Goal: Complete application form

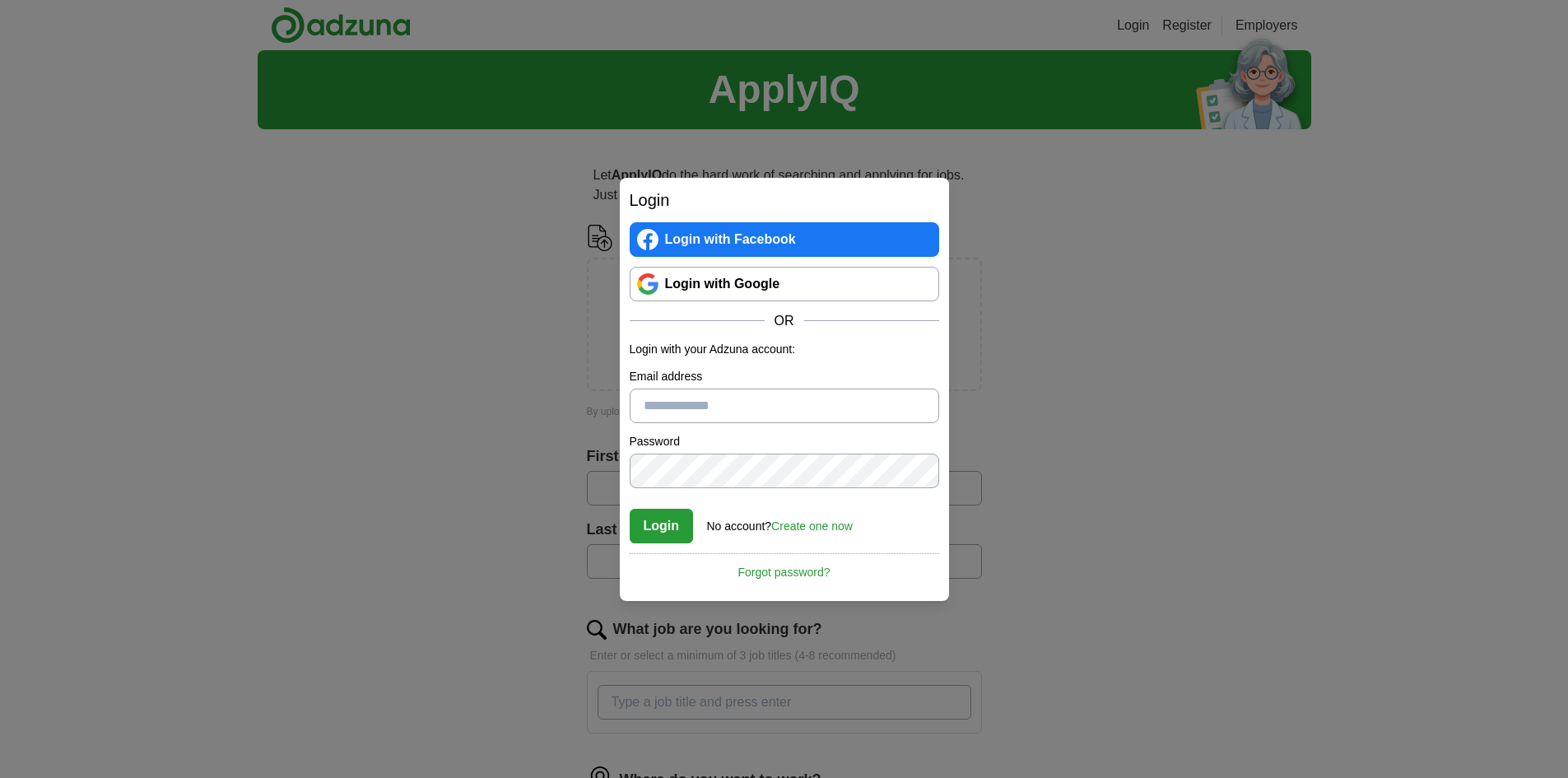
click at [775, 289] on link "Login with Google" at bounding box center [784, 284] width 310 height 35
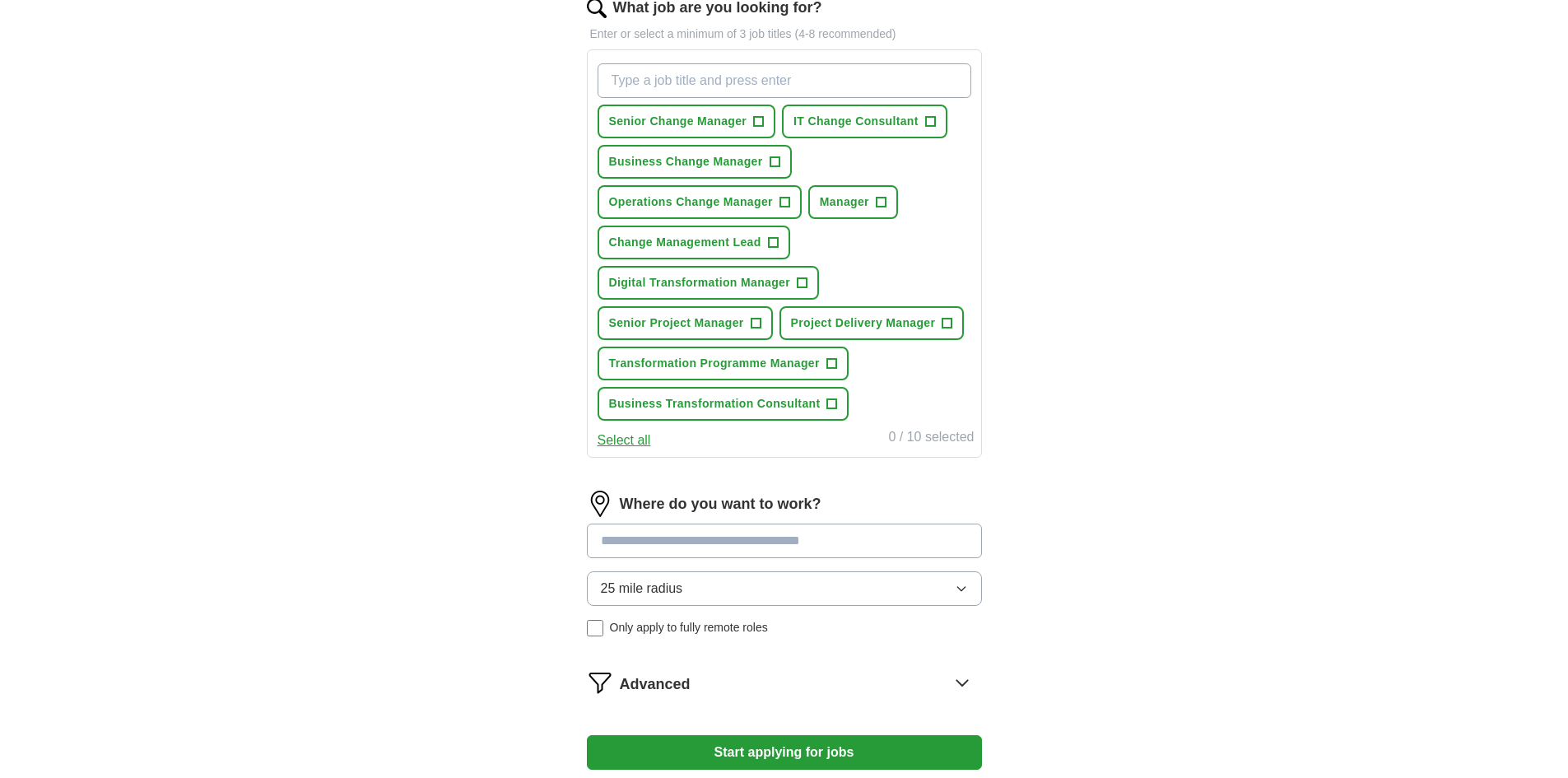
scroll to position [659, 0]
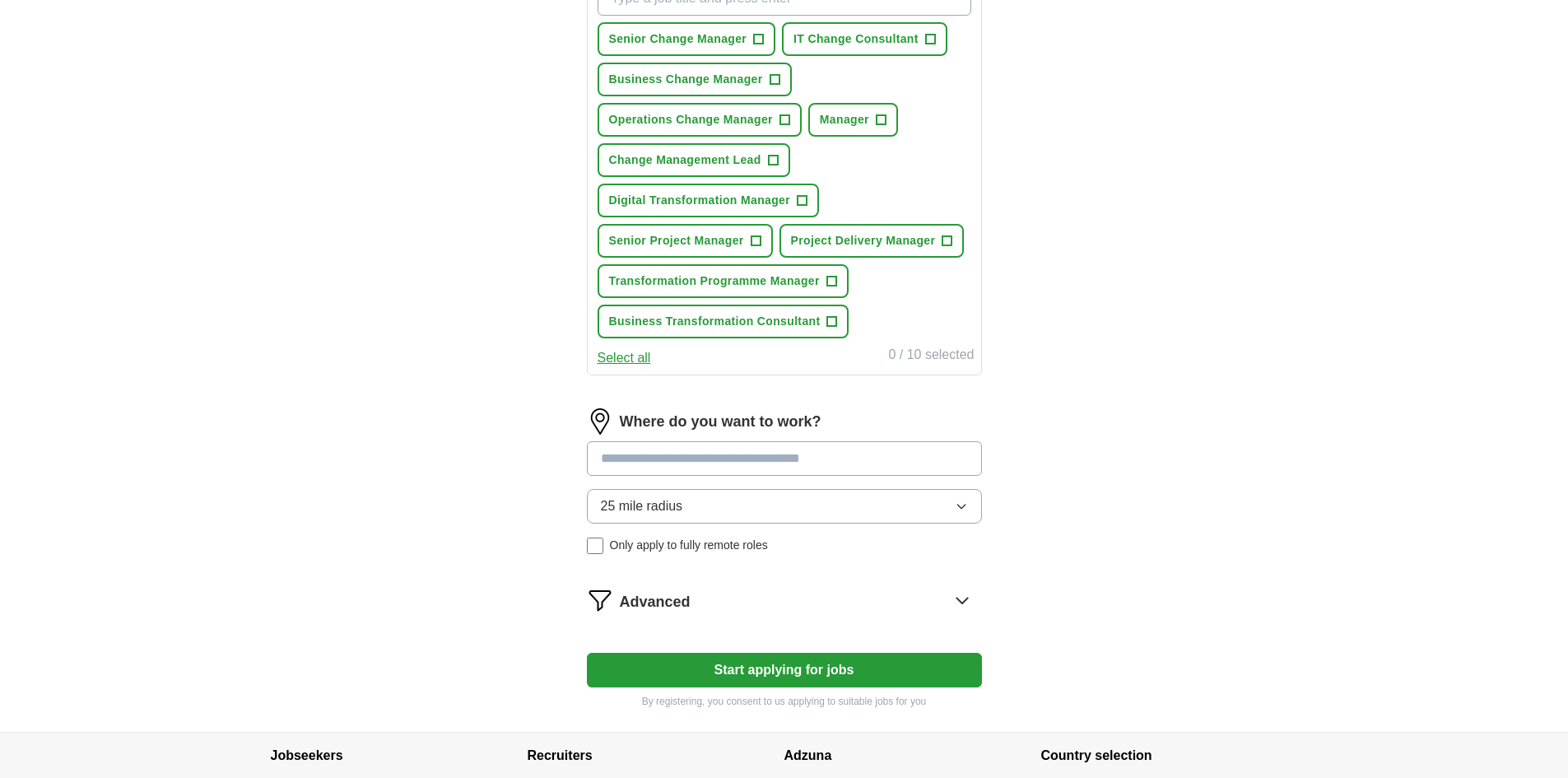
click at [753, 511] on button "25 mile radius" at bounding box center [784, 506] width 395 height 35
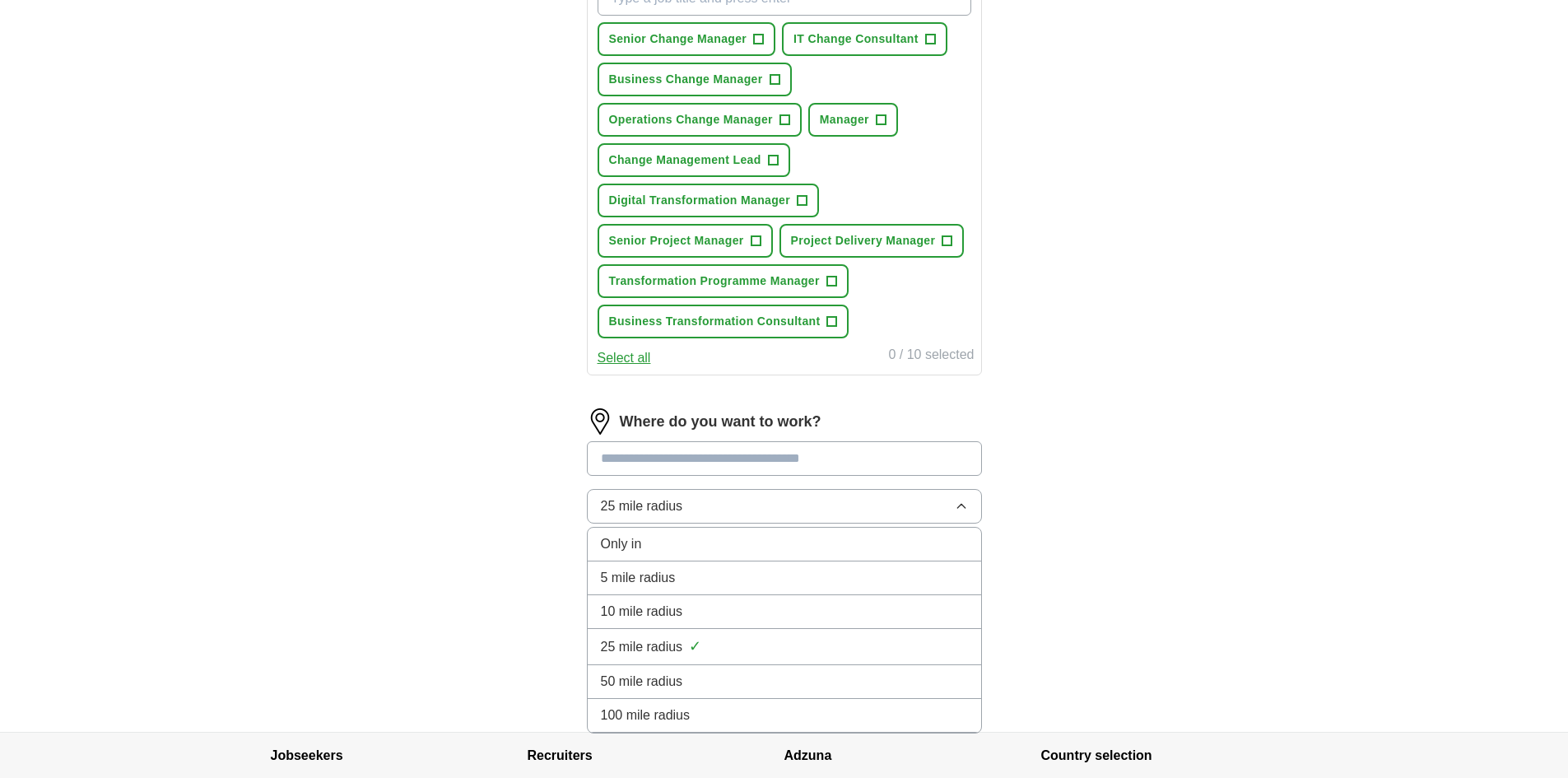
click at [688, 721] on span "100 mile radius" at bounding box center [645, 715] width 89 height 19
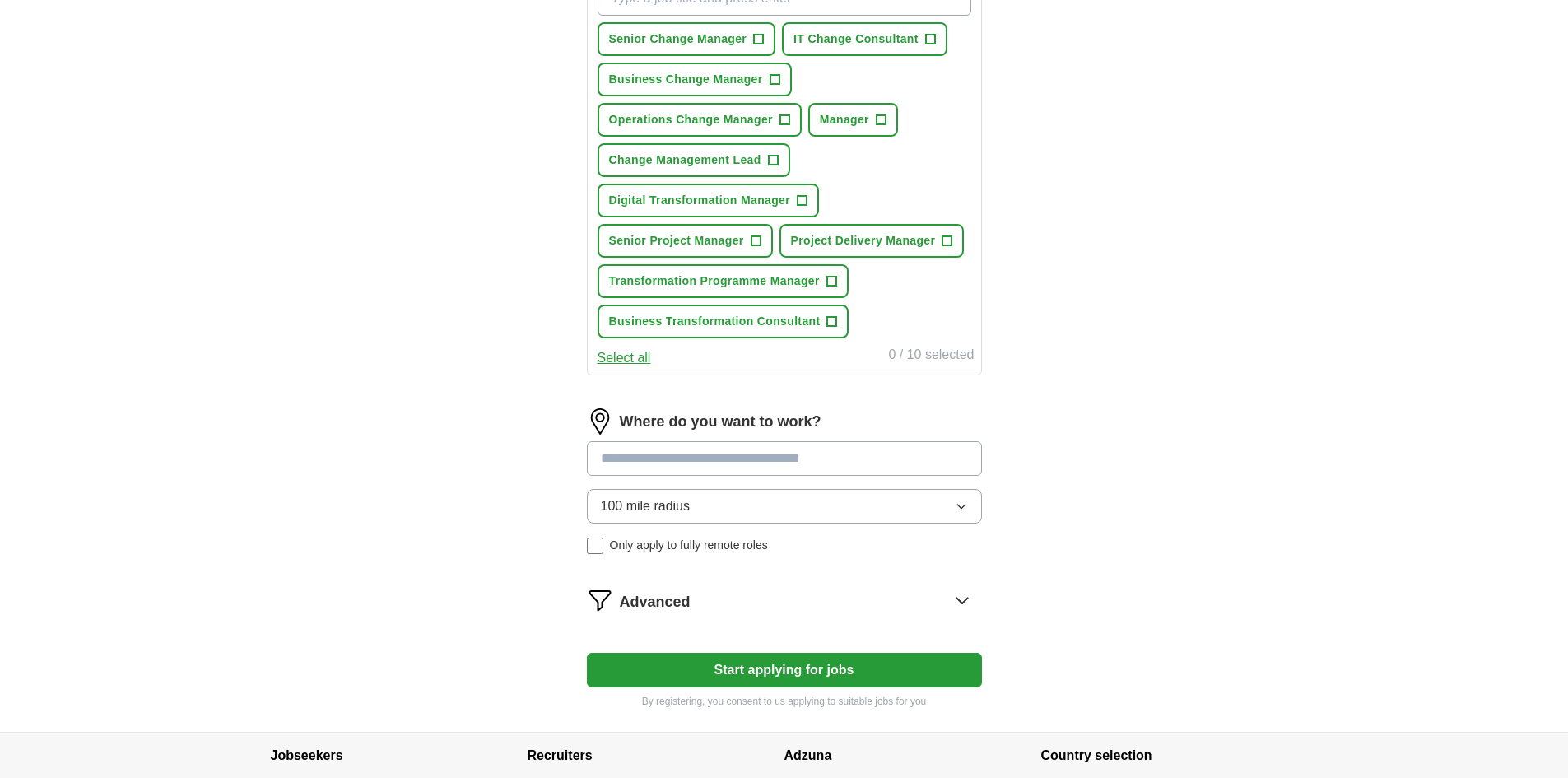
click at [776, 673] on button "Start applying for jobs" at bounding box center [784, 670] width 395 height 35
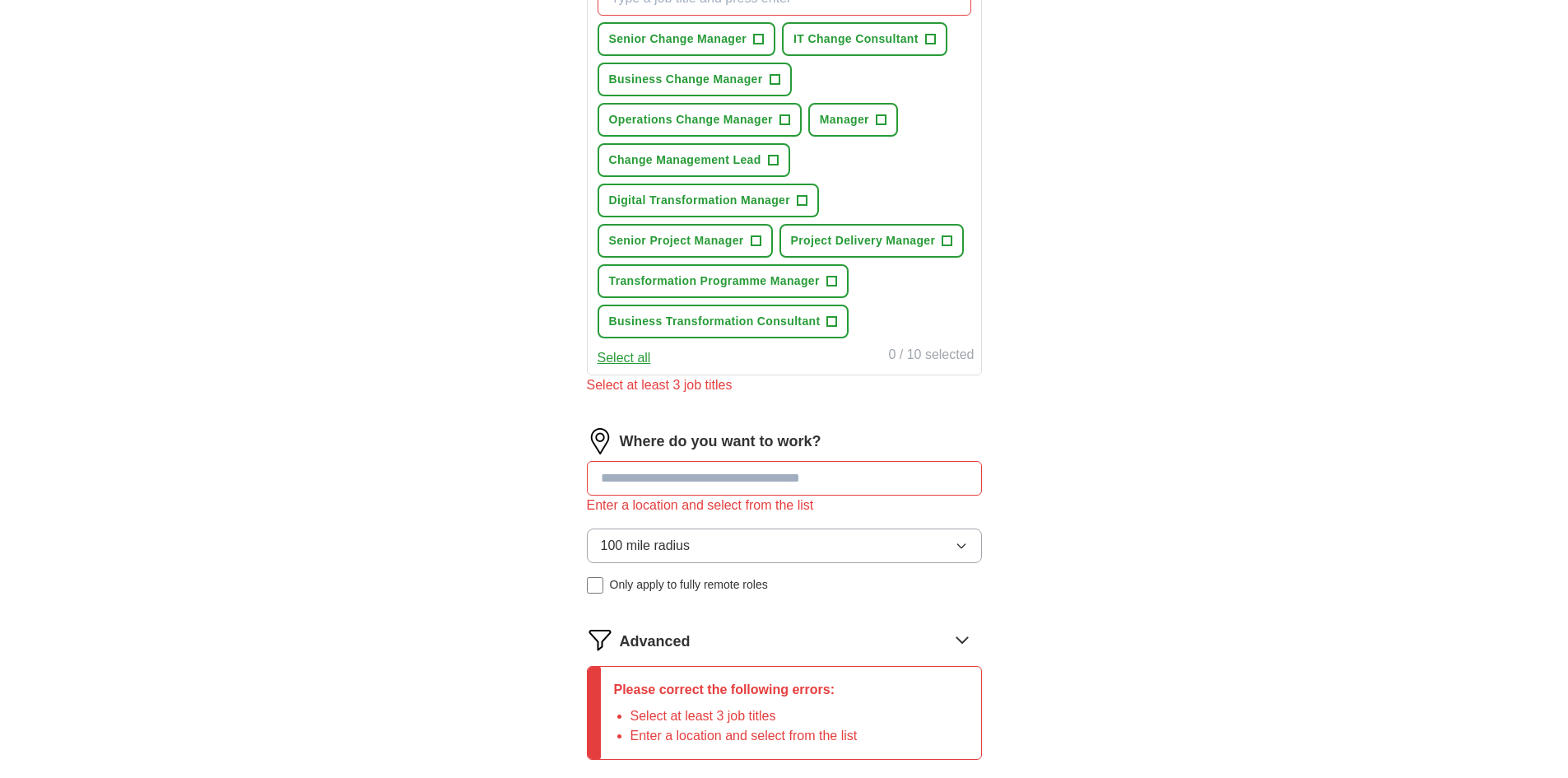
click at [789, 489] on input at bounding box center [784, 478] width 395 height 35
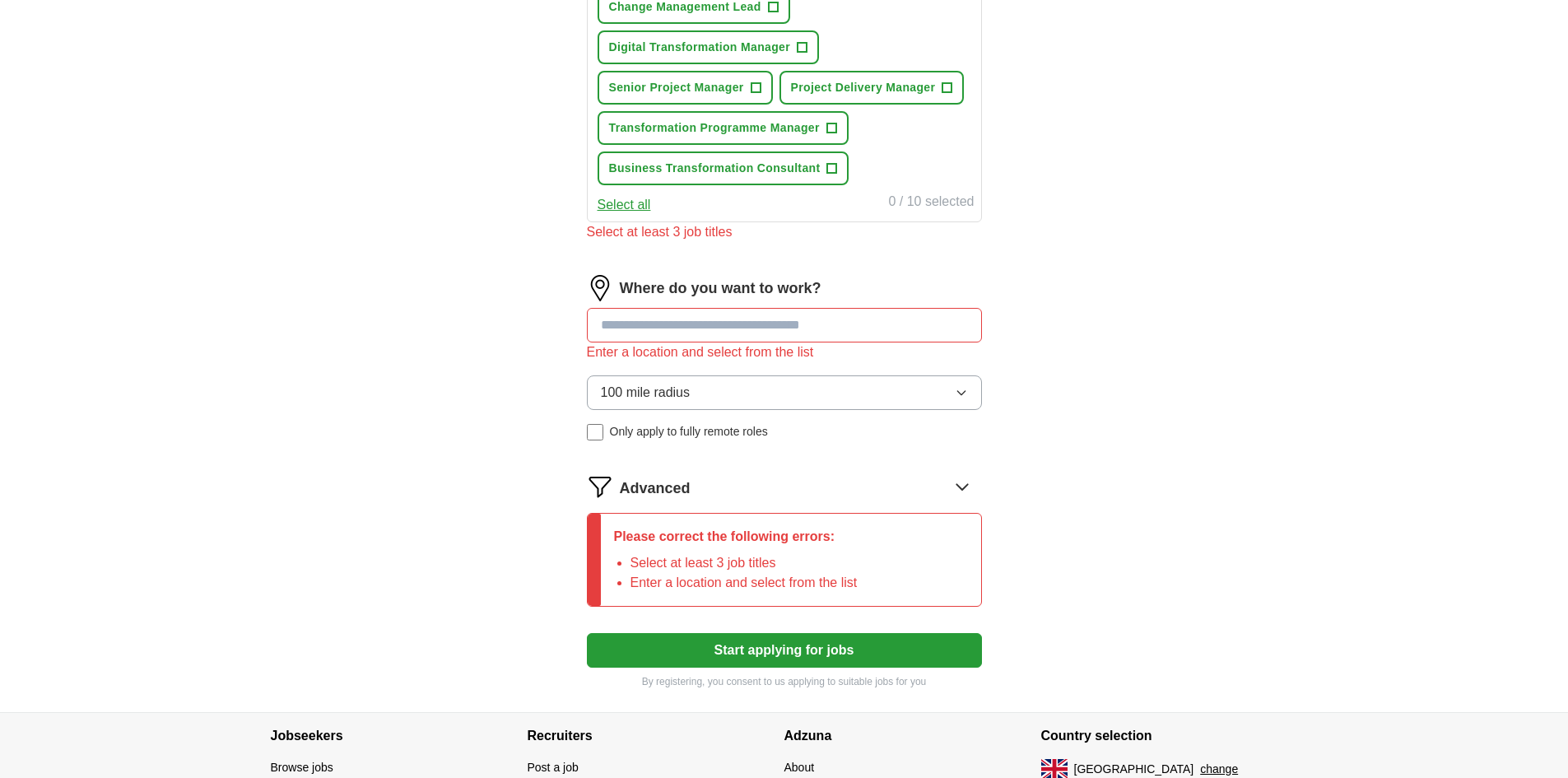
scroll to position [824, 0]
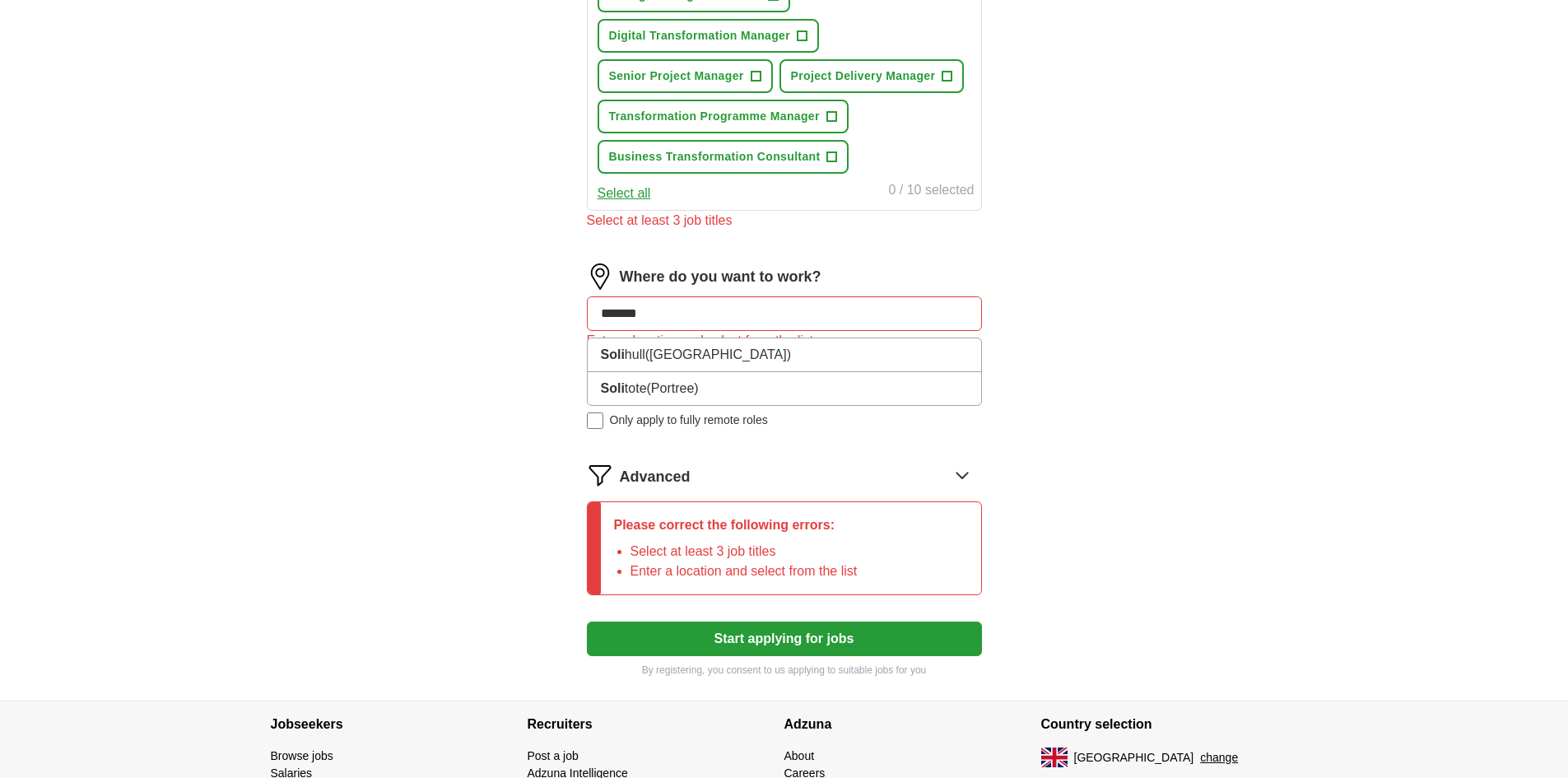
type input "********"
click at [723, 352] on span "(West Midlands)" at bounding box center [725, 354] width 146 height 14
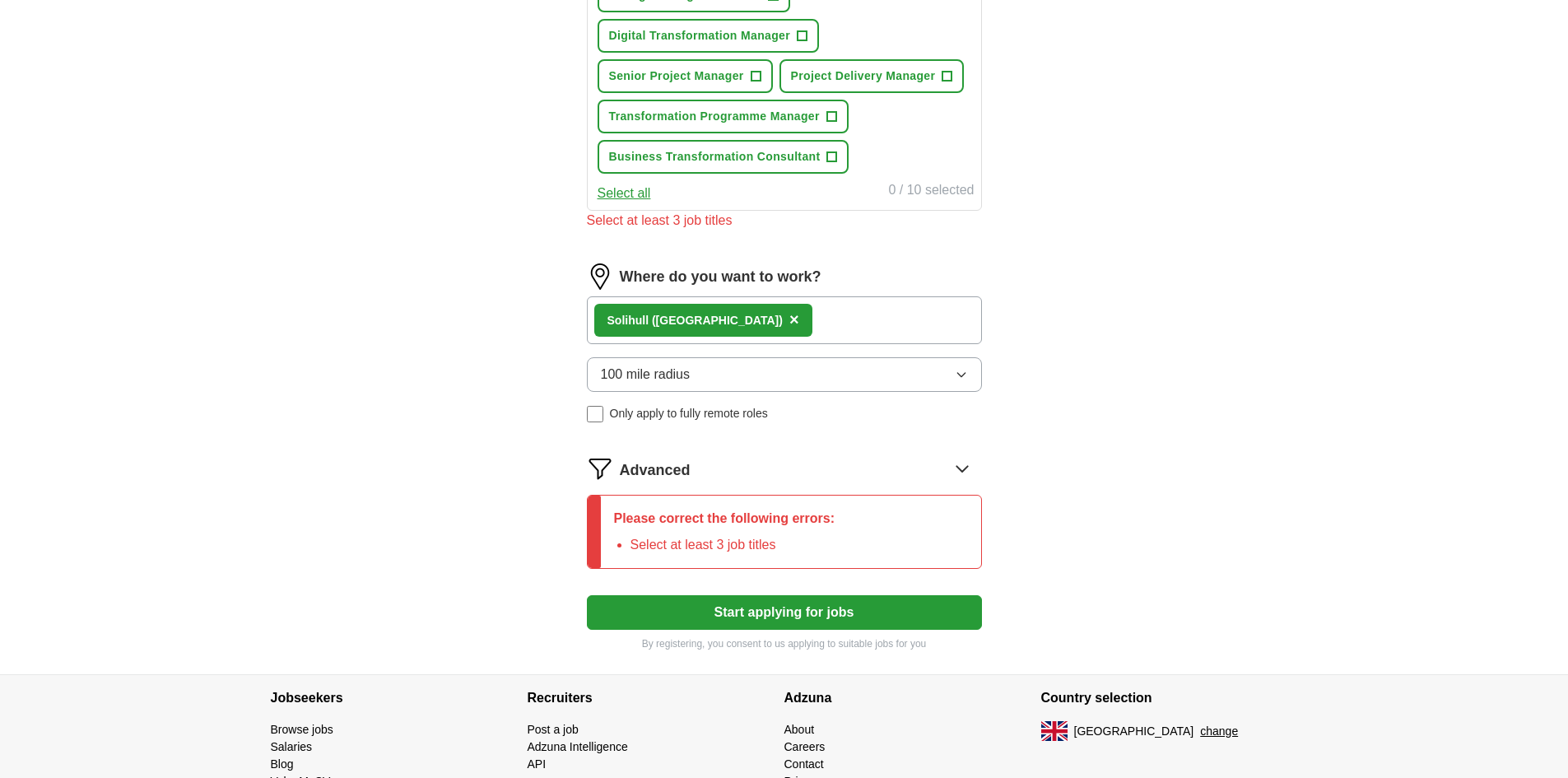
click at [789, 317] on span "×" at bounding box center [795, 319] width 10 height 18
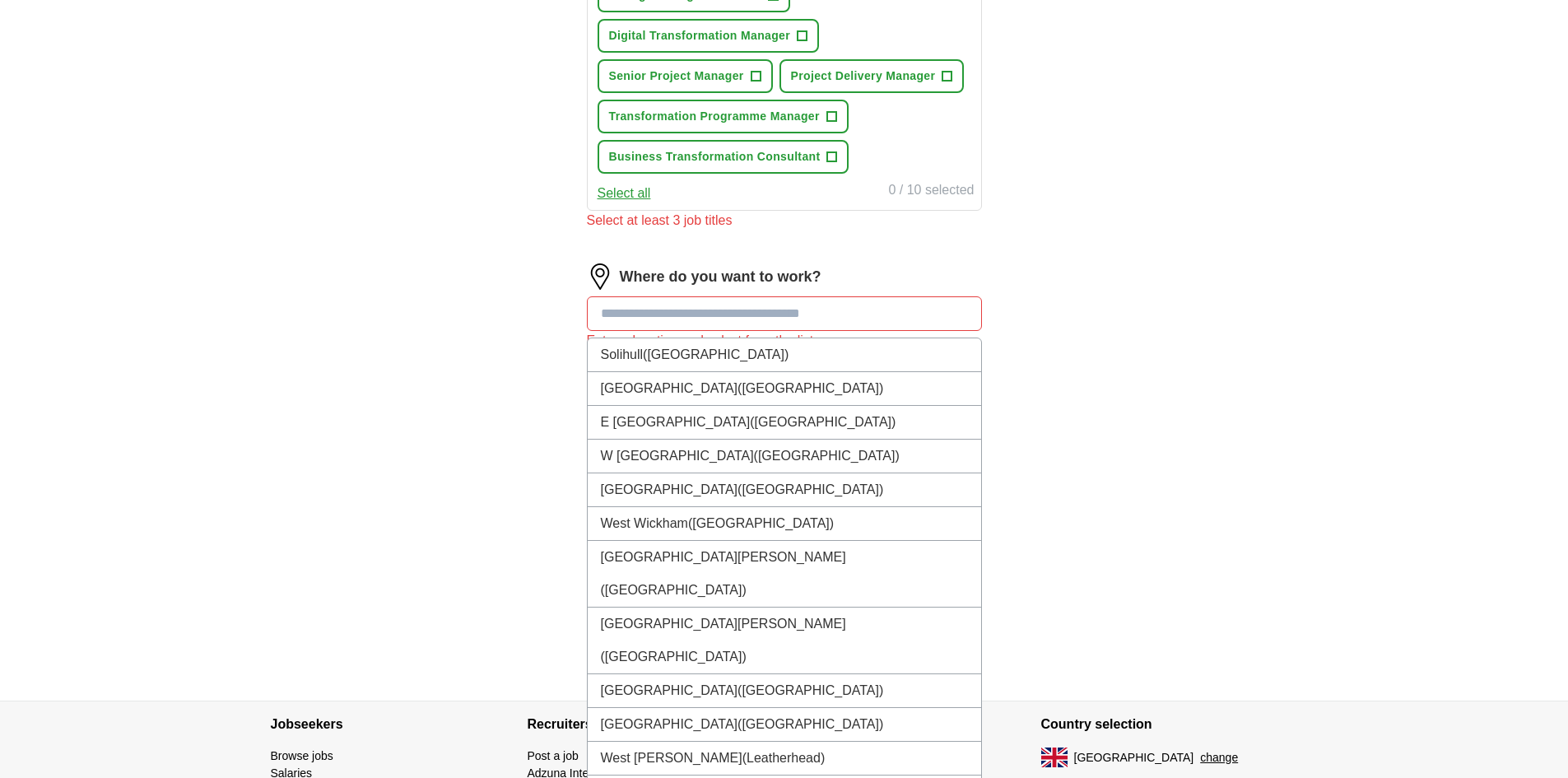
click at [732, 318] on input at bounding box center [784, 313] width 395 height 35
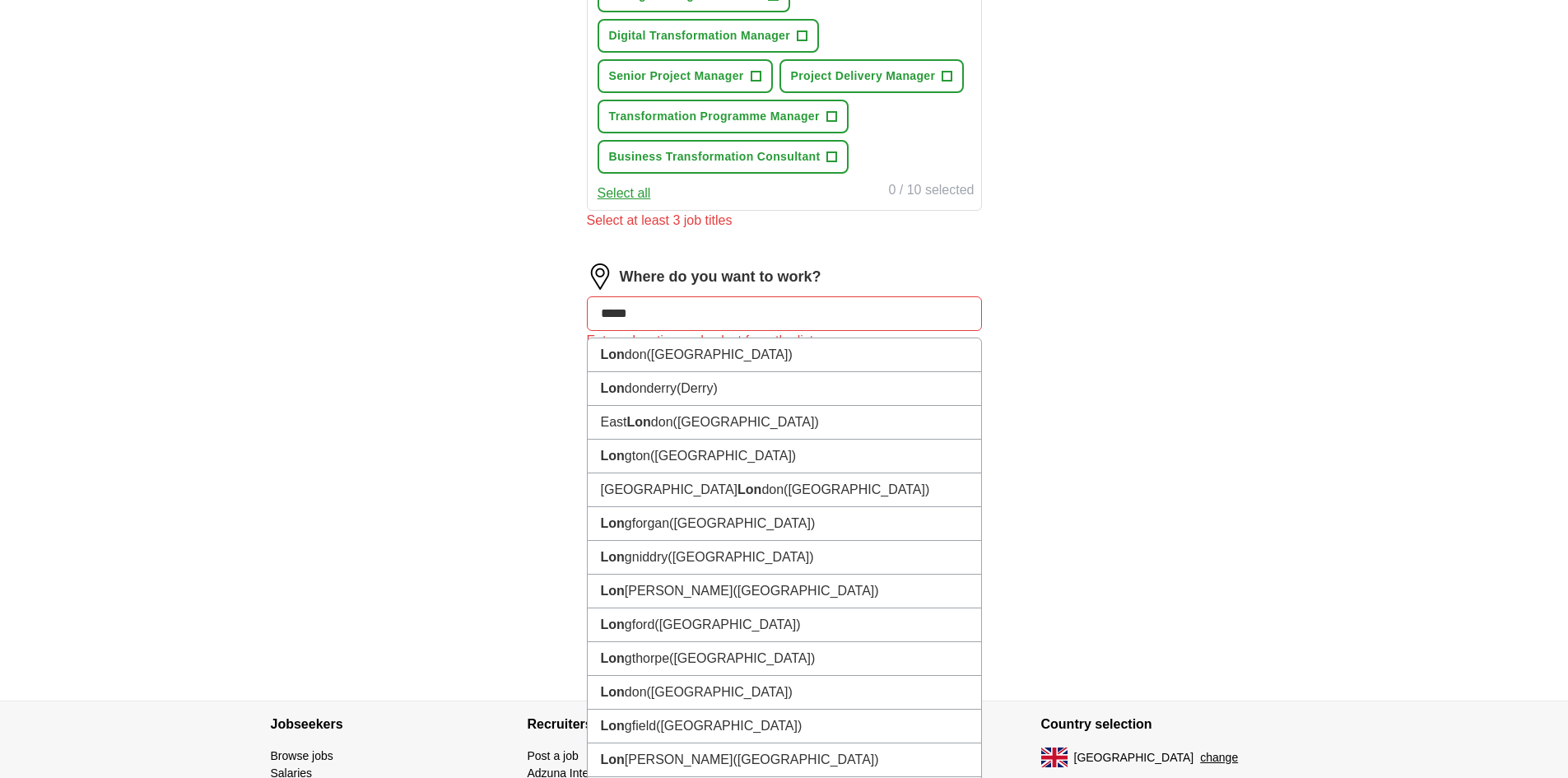
type input "******"
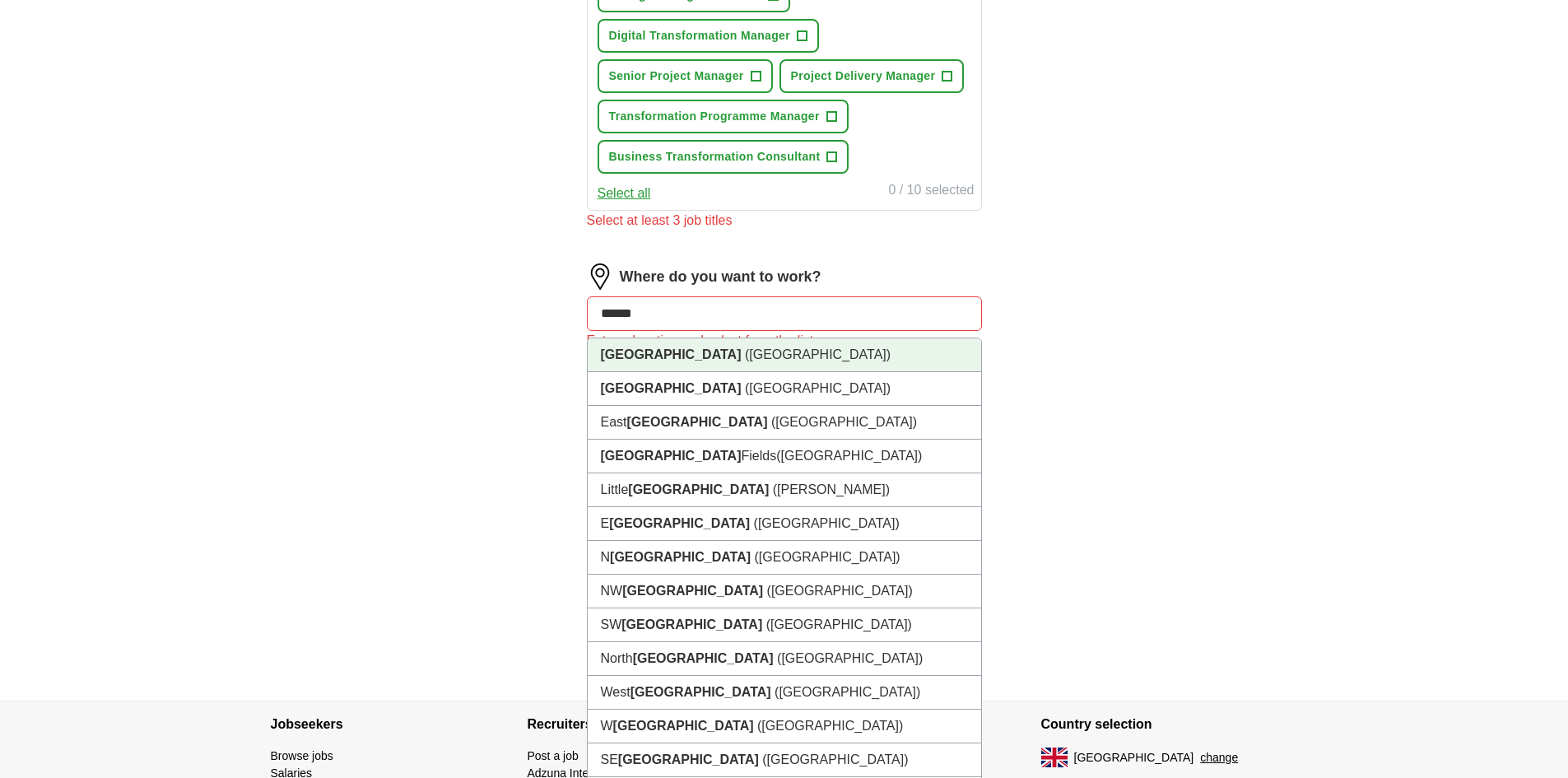
click at [706, 357] on li "London (UK)" at bounding box center [784, 355] width 393 height 34
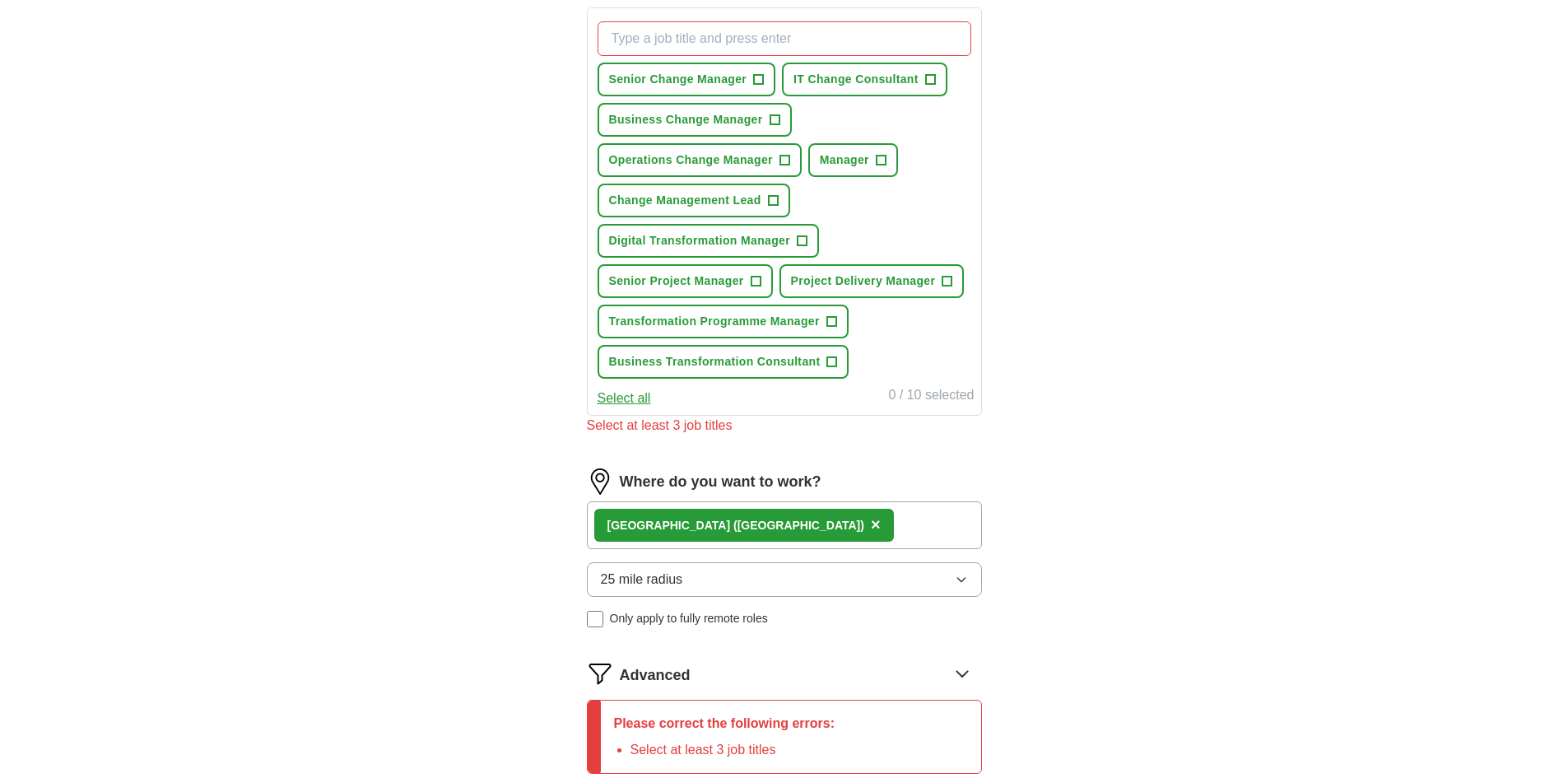
scroll to position [576, 0]
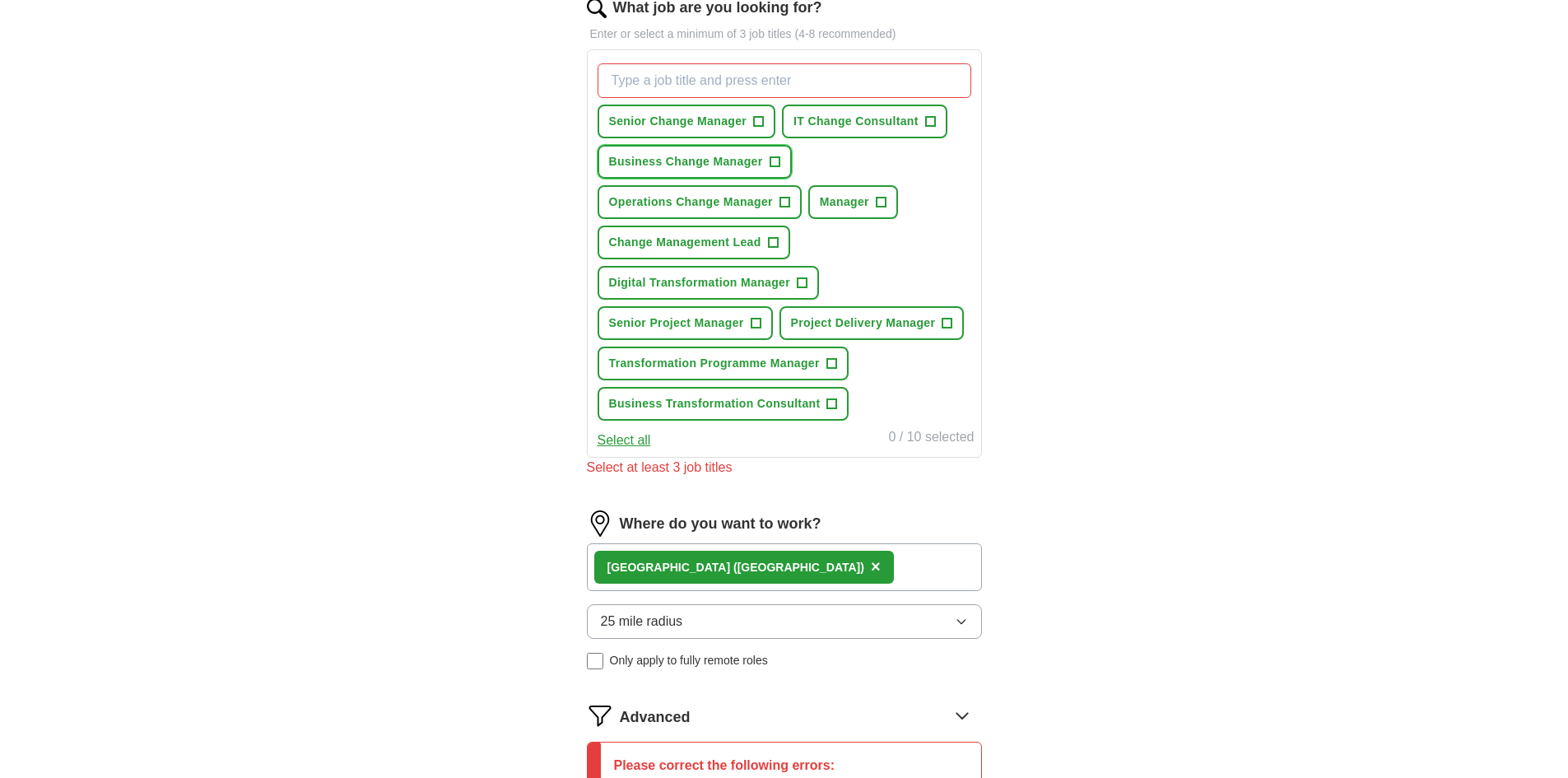
click at [773, 164] on span "+" at bounding box center [774, 162] width 10 height 14
click at [0, 0] on span "×" at bounding box center [0, 0] width 0 height 0
click at [755, 127] on span "+" at bounding box center [759, 122] width 10 height 14
click at [752, 168] on span "Business Change Manager" at bounding box center [686, 161] width 154 height 17
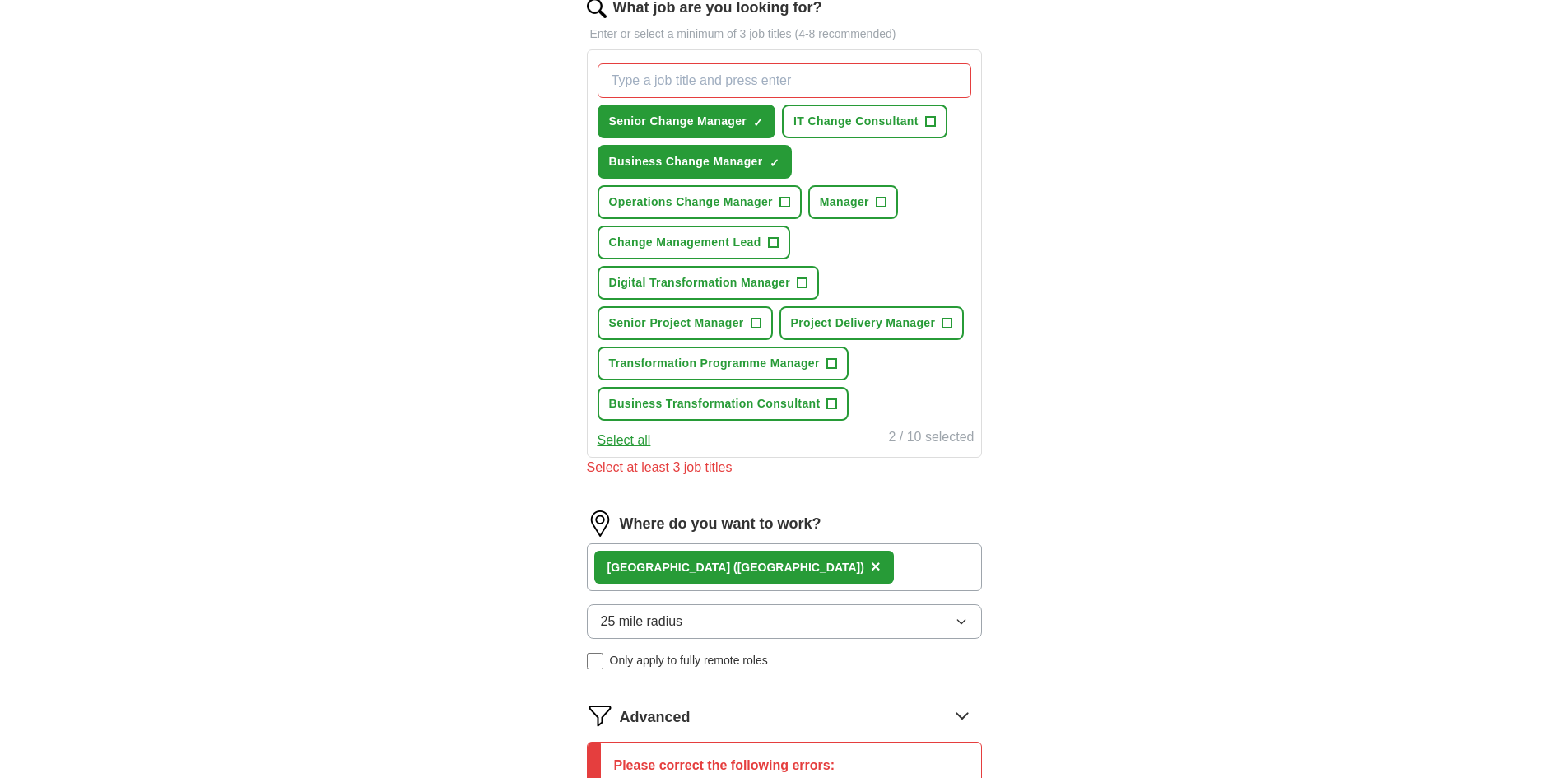
click at [635, 432] on button "Select all" at bounding box center [623, 440] width 53 height 19
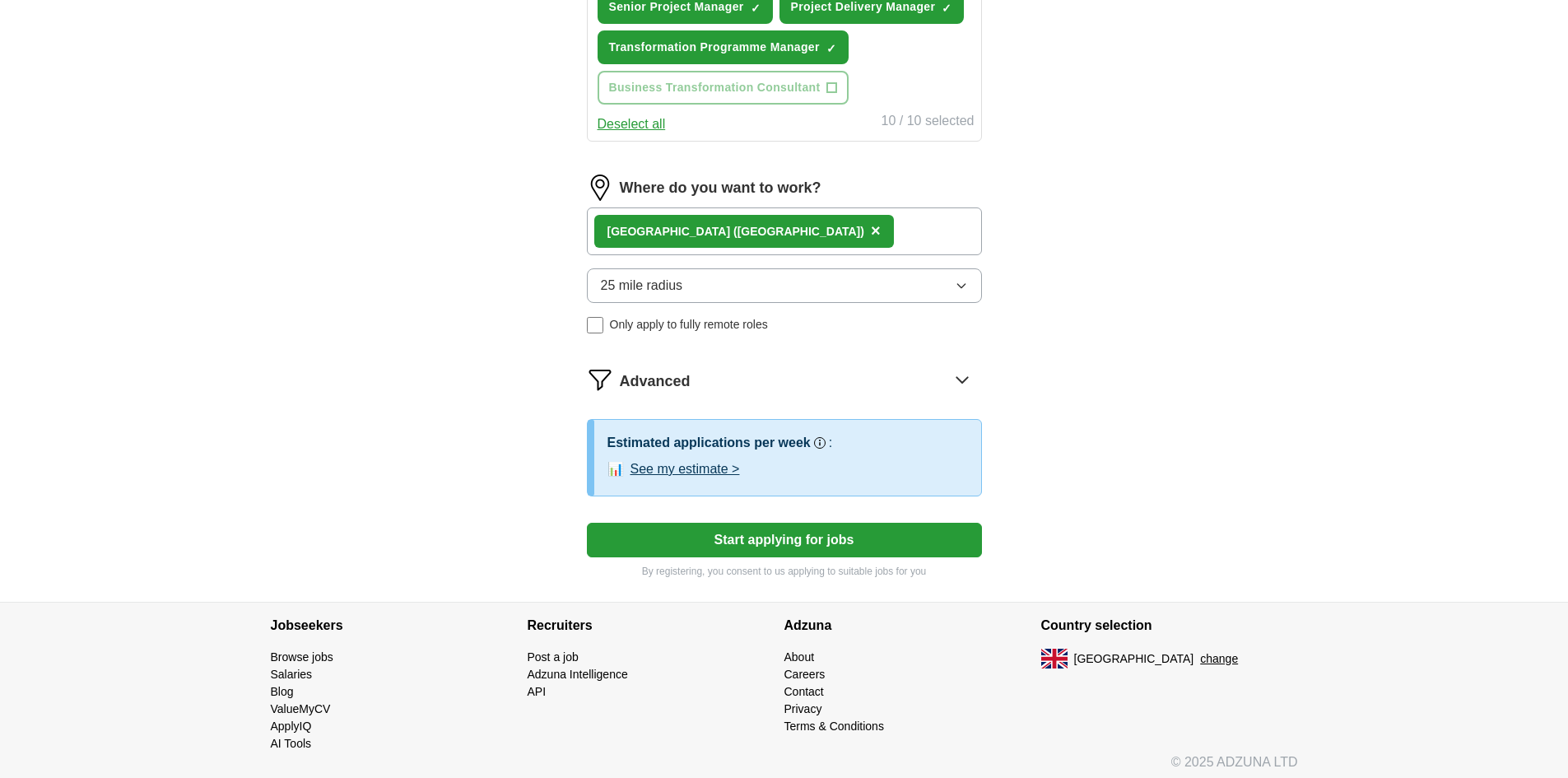
scroll to position [900, 0]
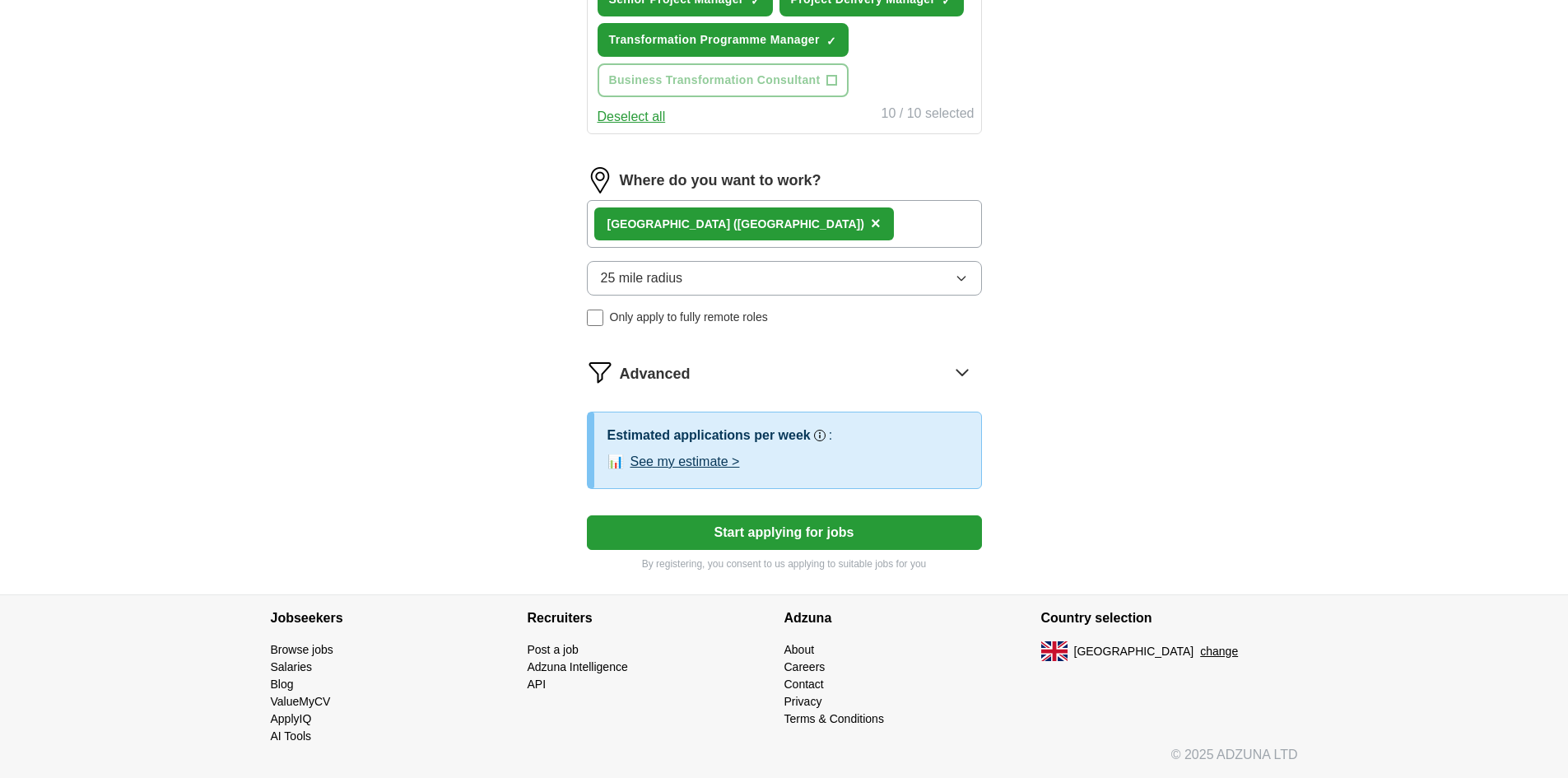
click at [660, 278] on span "25 mile radius" at bounding box center [642, 278] width 83 height 19
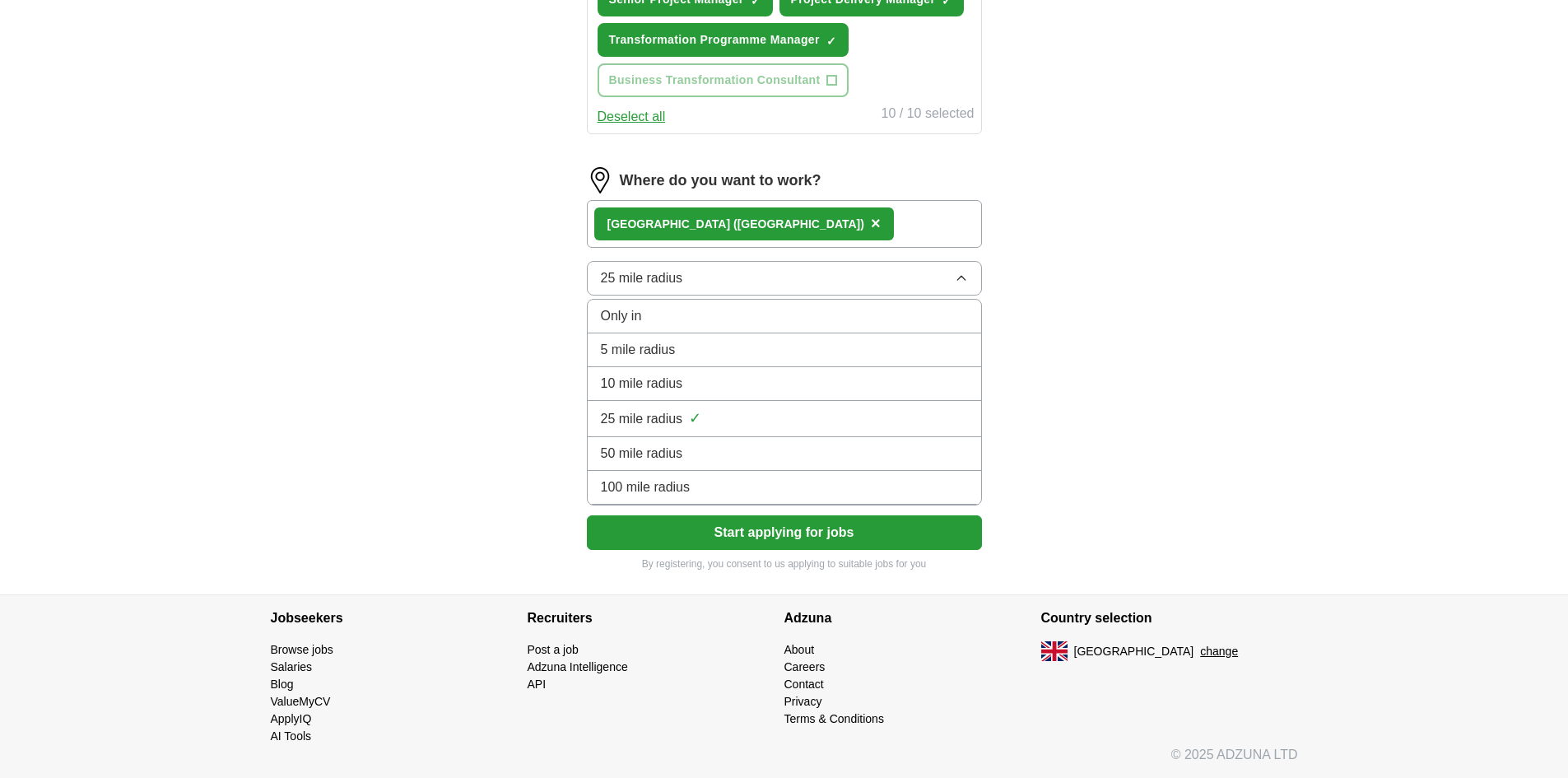
click at [653, 491] on span "100 mile radius" at bounding box center [645, 487] width 89 height 19
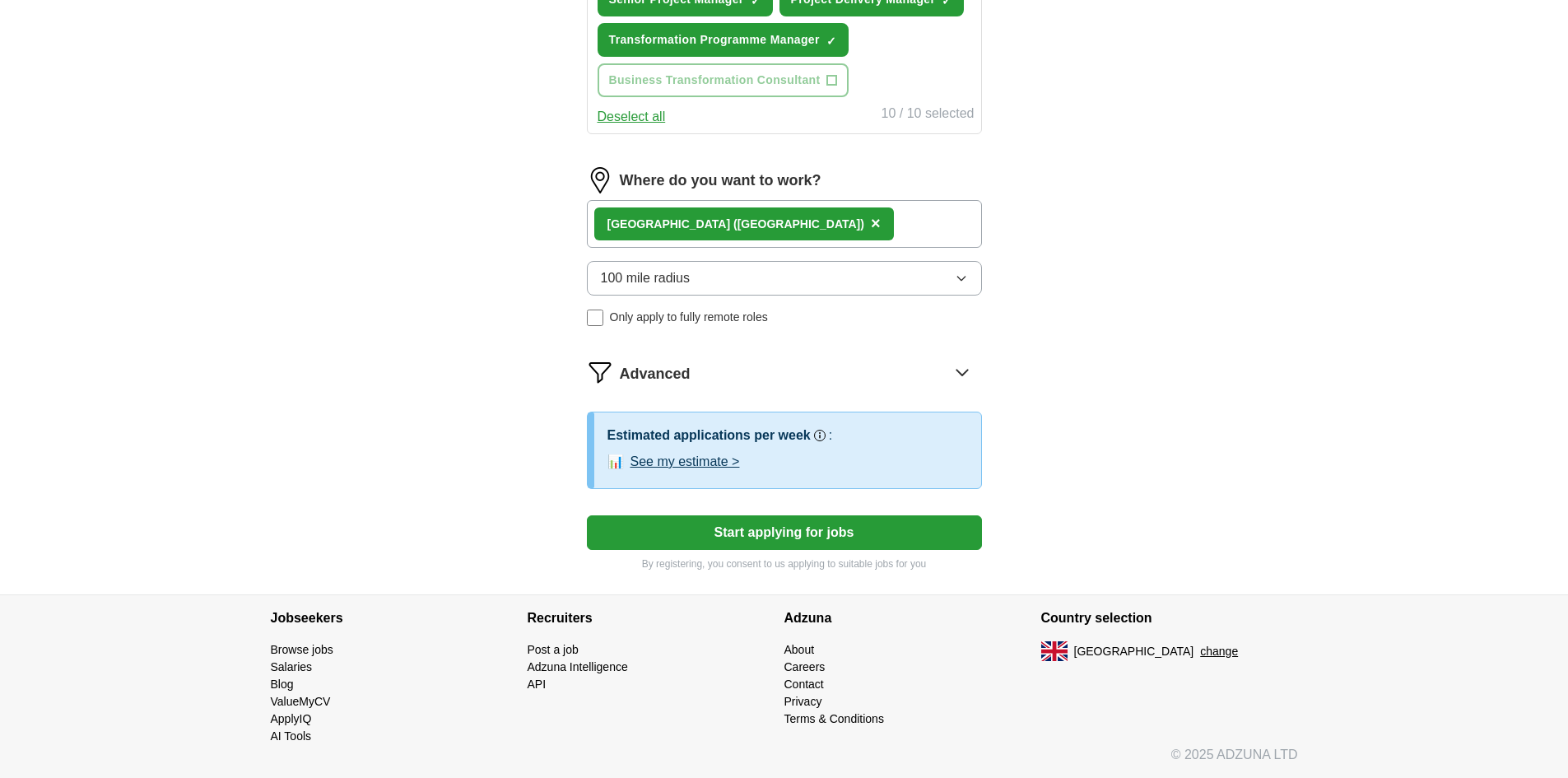
click at [676, 535] on button "Start applying for jobs" at bounding box center [784, 532] width 395 height 35
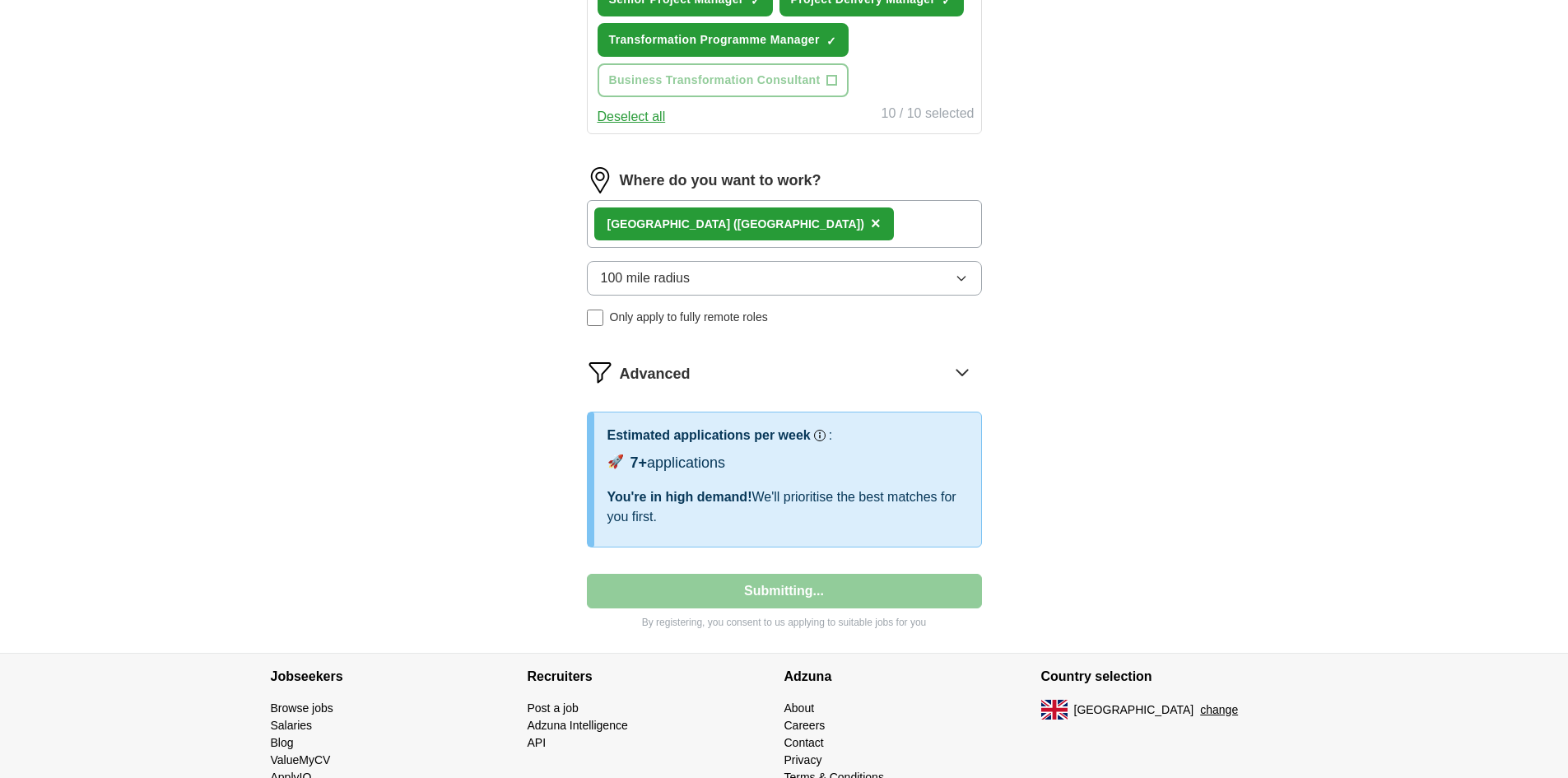
select select "**"
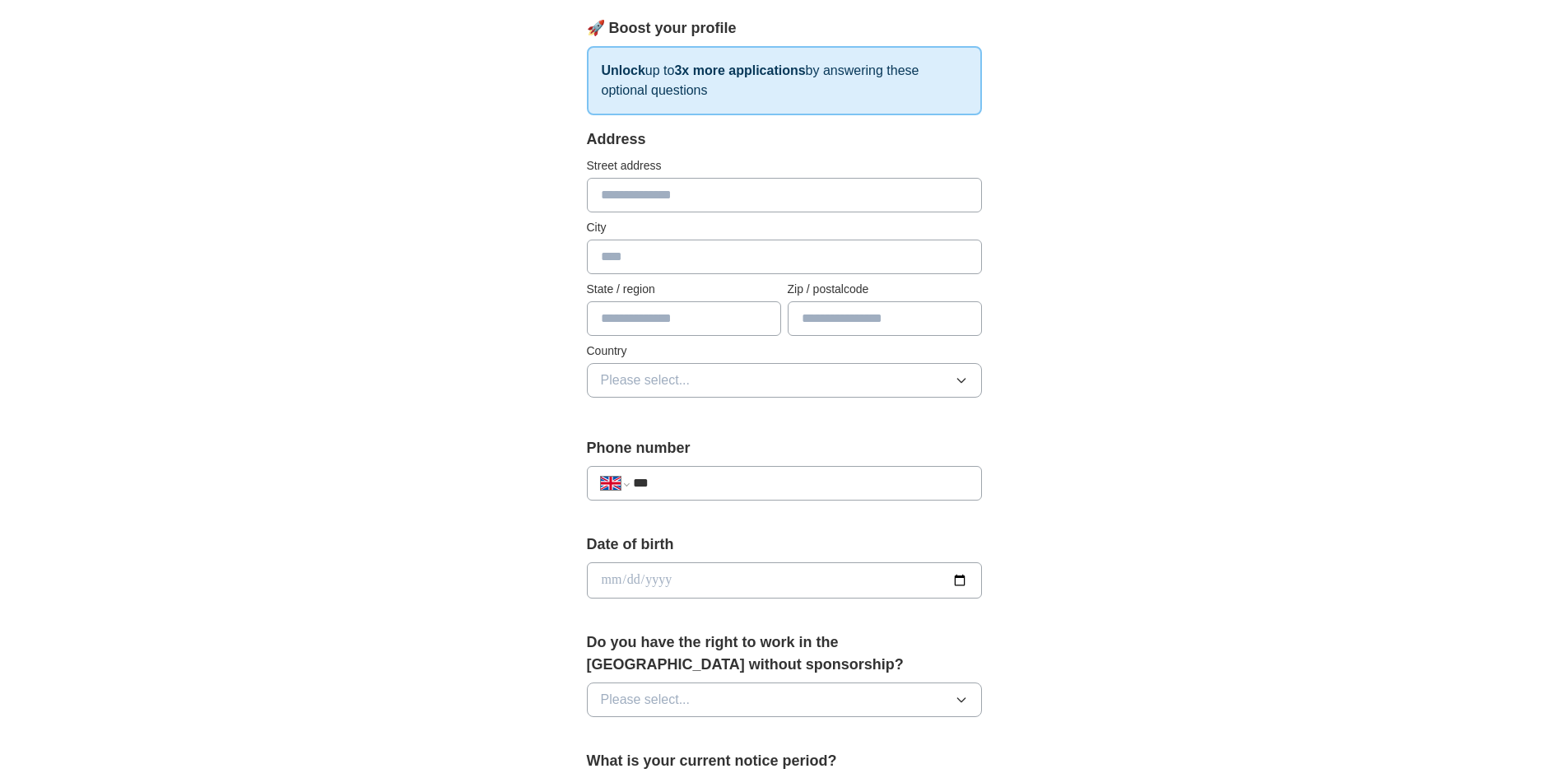
scroll to position [27, 0]
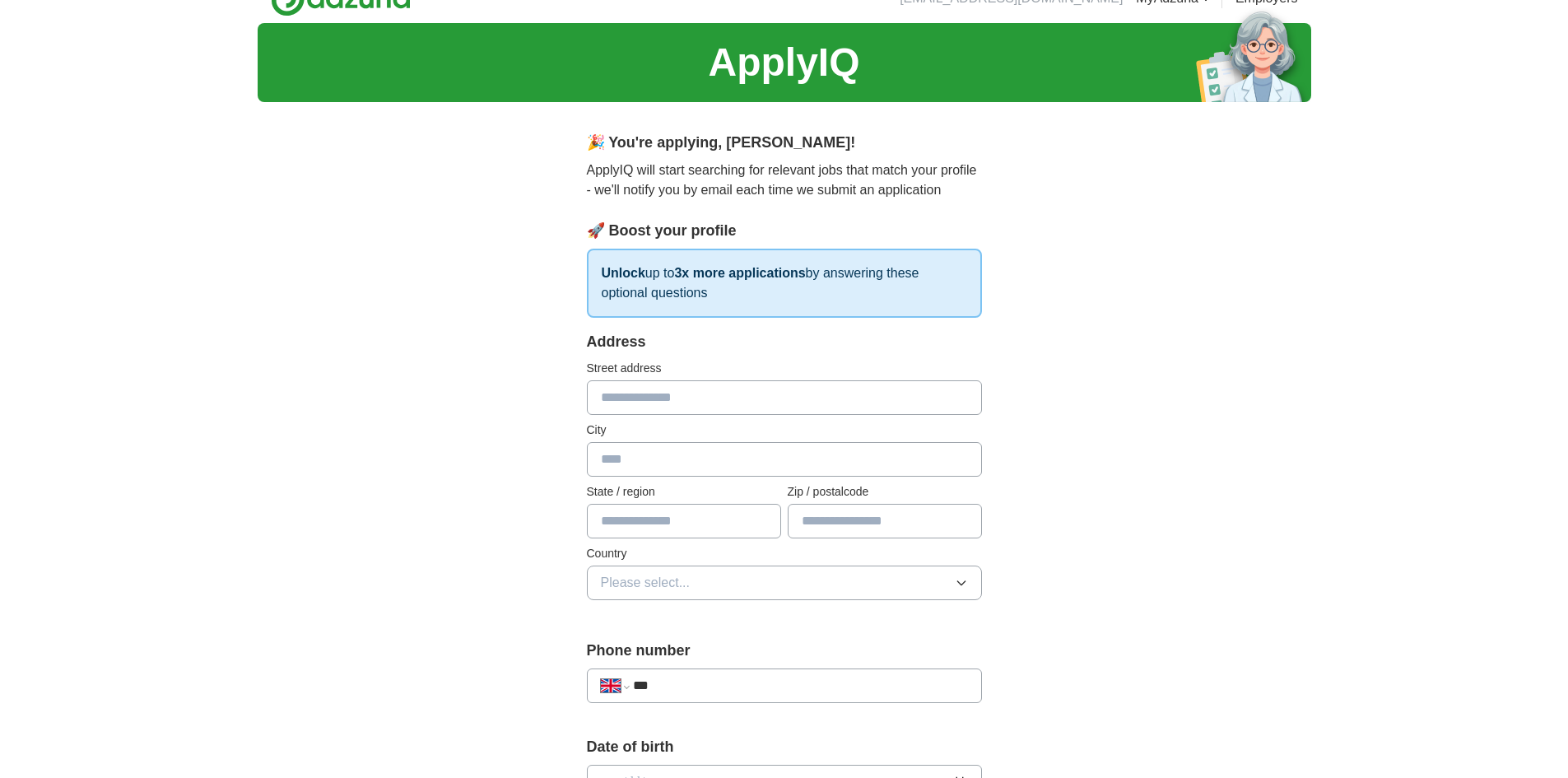
click at [687, 403] on input "text" at bounding box center [784, 397] width 395 height 35
type input "**********"
click at [646, 462] on input "text" at bounding box center [784, 459] width 395 height 35
type input "**********"
drag, startPoint x: 650, startPoint y: 519, endPoint x: 668, endPoint y: 518, distance: 18.0
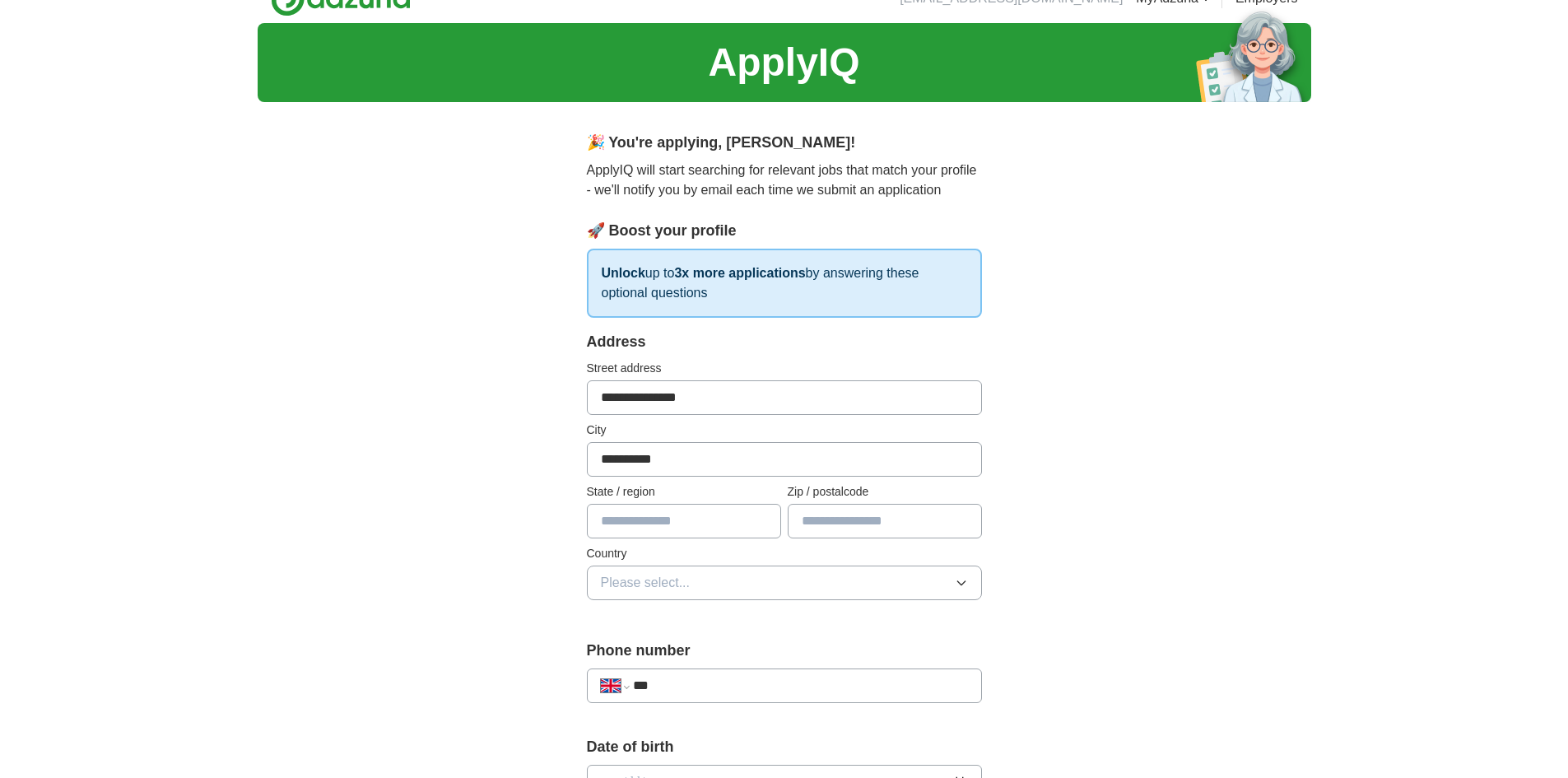
click at [650, 518] on input "text" at bounding box center [684, 521] width 194 height 35
click at [865, 524] on input "text" at bounding box center [885, 521] width 194 height 35
type input "******"
click at [755, 584] on button "Please select..." at bounding box center [784, 582] width 395 height 35
click at [722, 622] on div "[GEOGRAPHIC_DATA]" at bounding box center [784, 620] width 367 height 19
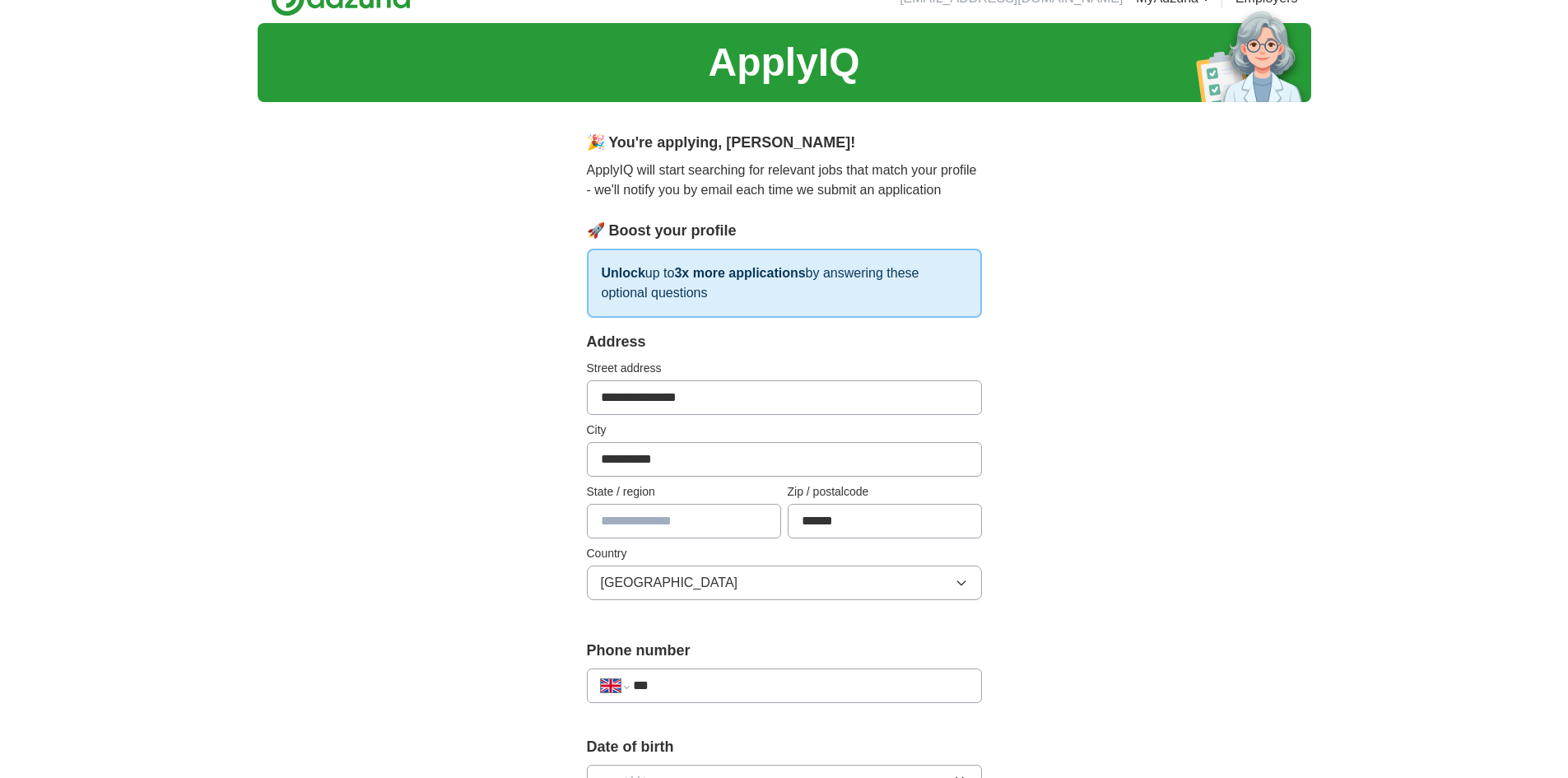
click at [710, 686] on input "***" at bounding box center [800, 685] width 334 height 19
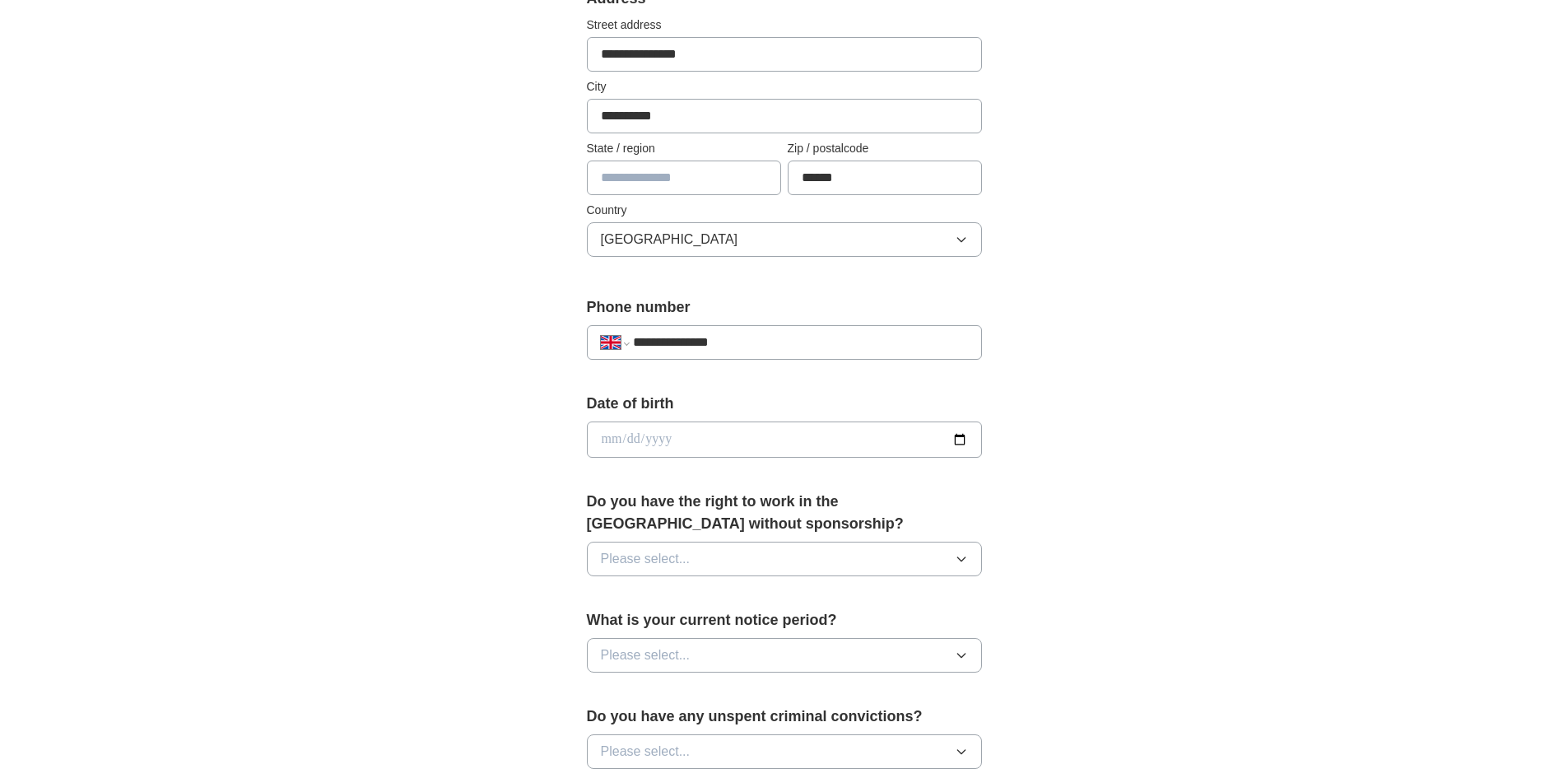
scroll to position [439, 0]
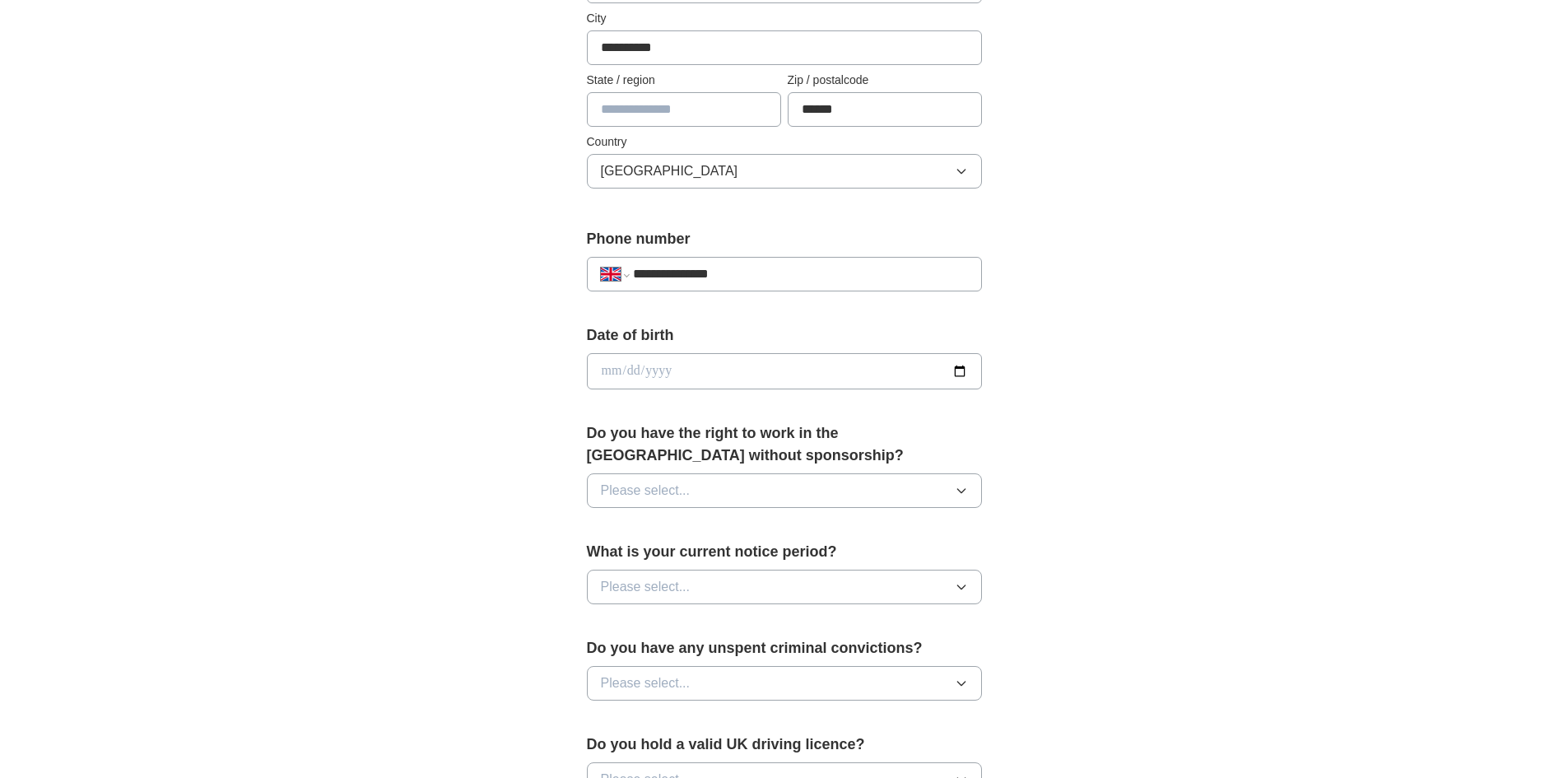
type input "**********"
click at [662, 365] on input "date" at bounding box center [784, 371] width 395 height 36
click at [603, 376] on input "date" at bounding box center [784, 371] width 395 height 36
type input "**********"
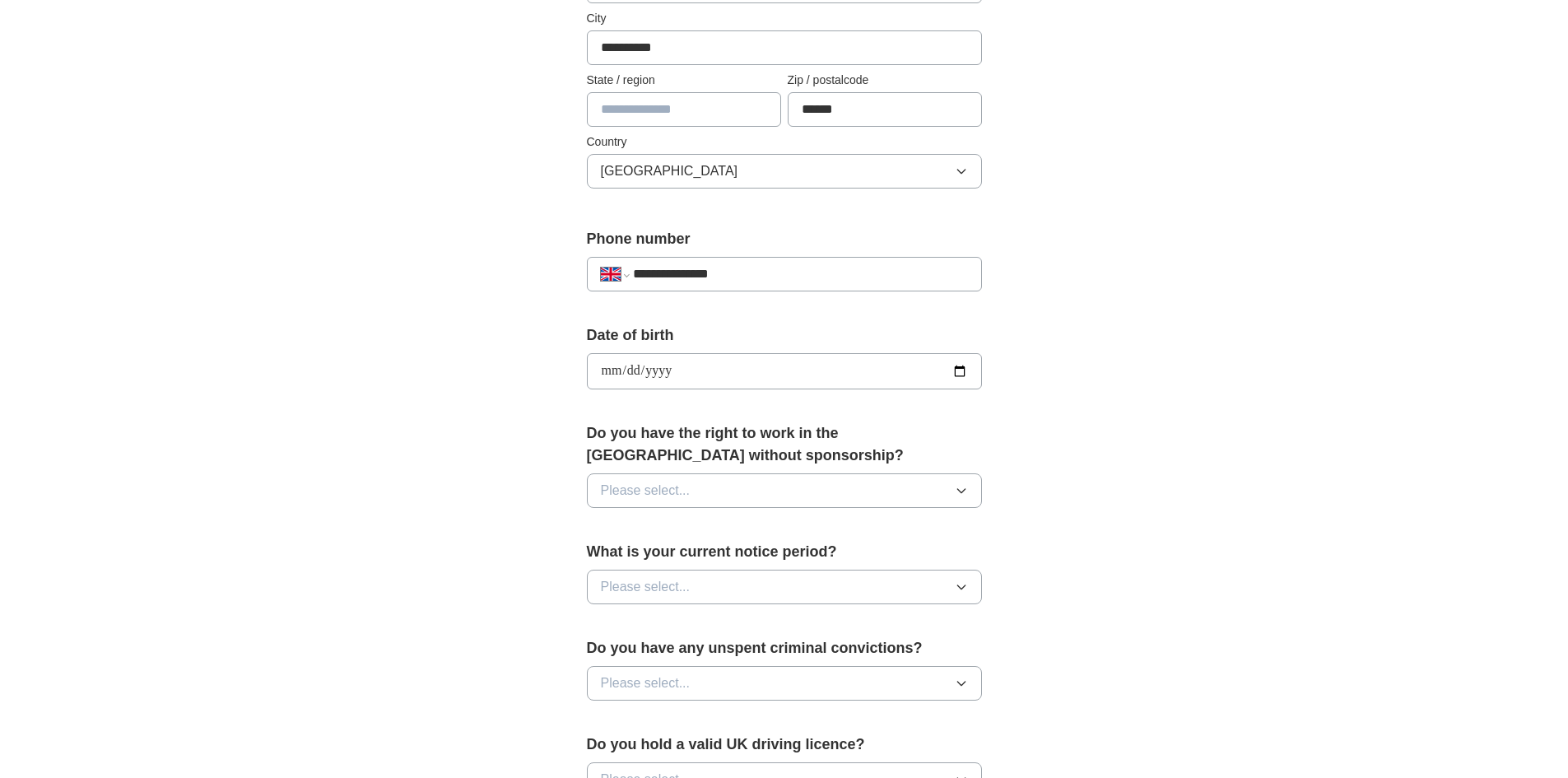
click at [666, 496] on span "Please select..." at bounding box center [645, 490] width 89 height 19
click at [655, 536] on div "Yes" at bounding box center [784, 528] width 367 height 19
click at [826, 586] on button "Please select..." at bounding box center [784, 586] width 395 height 35
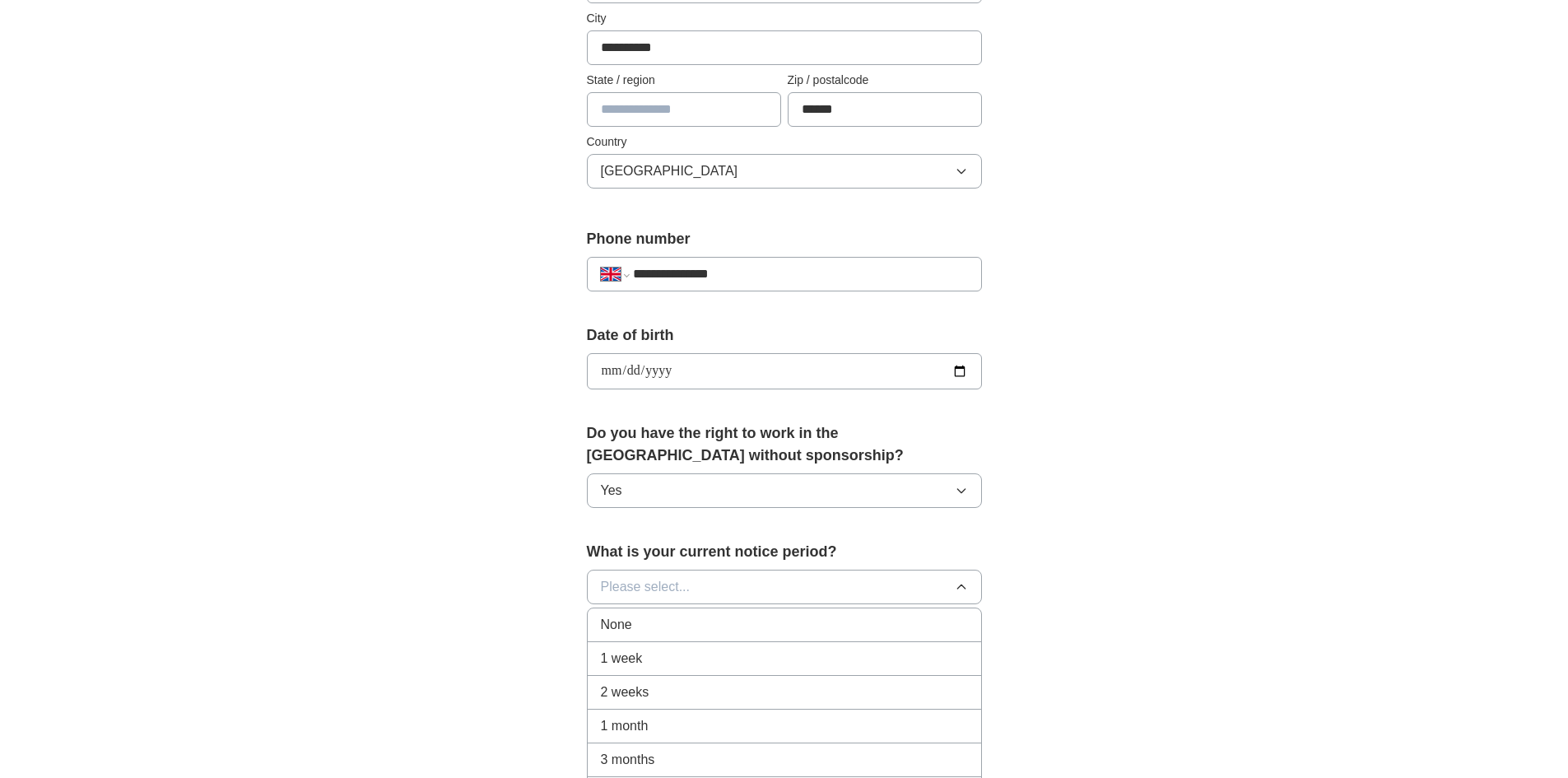
click at [722, 627] on div "None" at bounding box center [784, 624] width 367 height 19
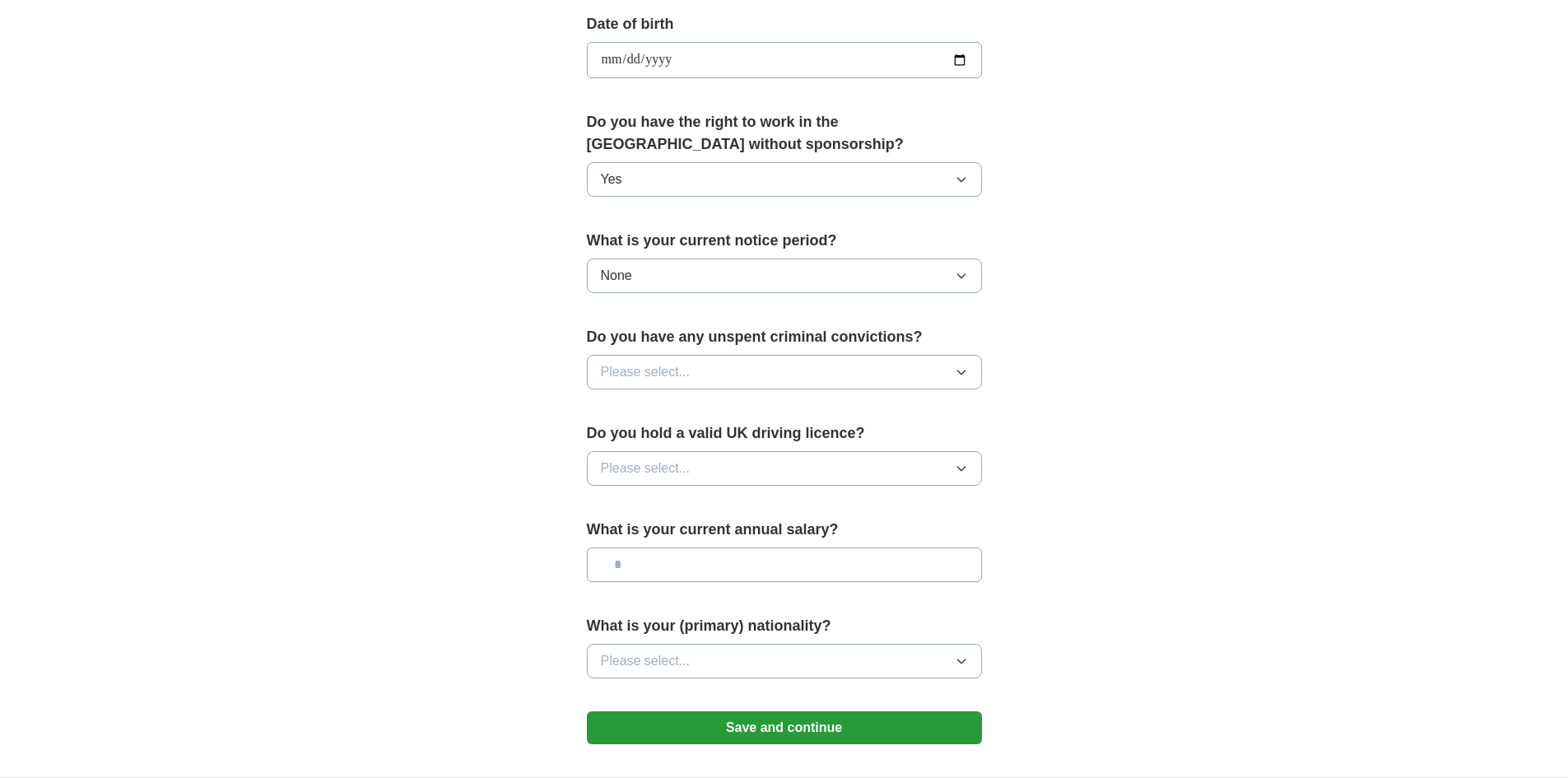
scroll to position [851, 0]
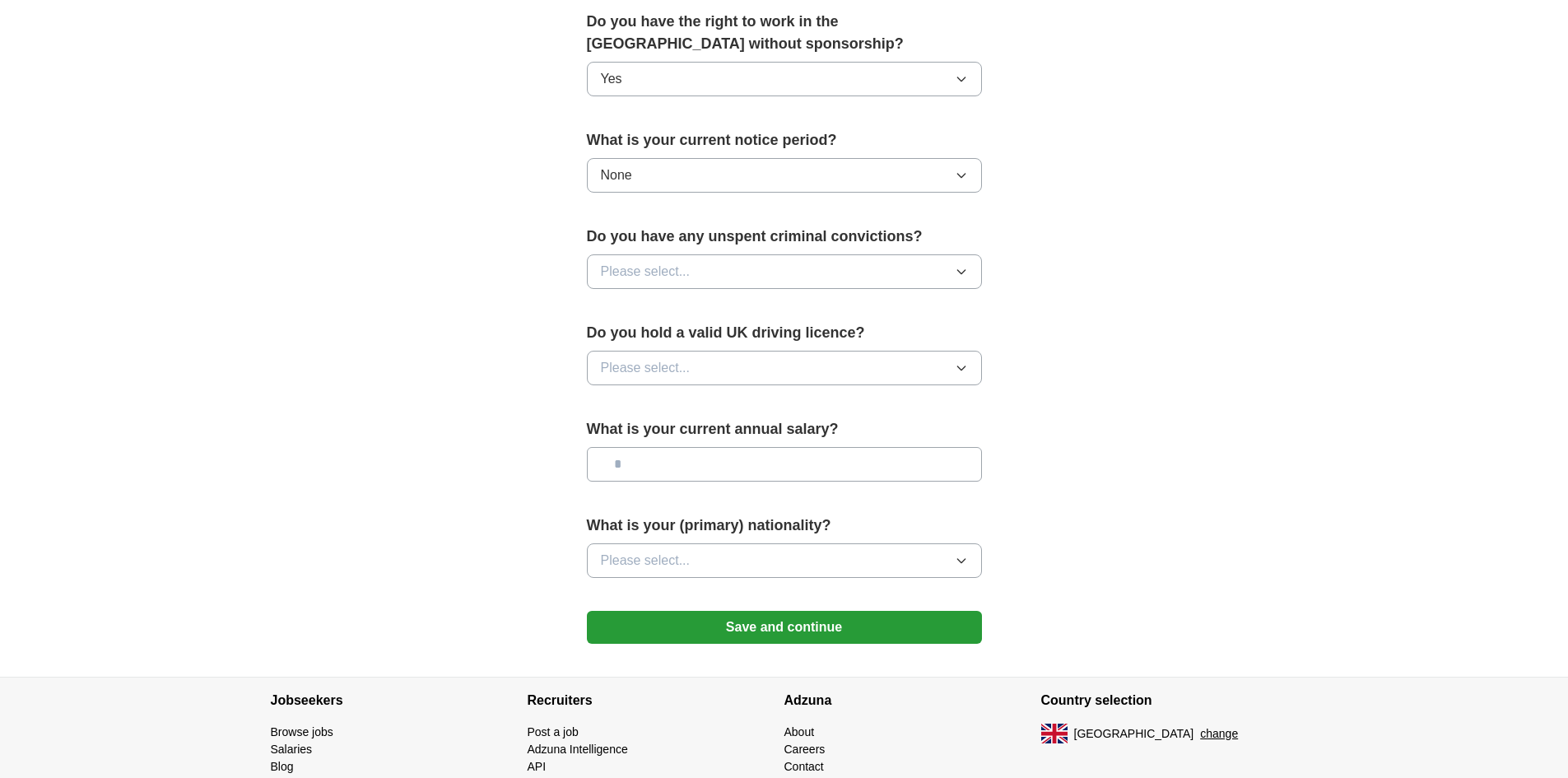
click at [823, 269] on button "Please select..." at bounding box center [784, 271] width 395 height 35
click at [716, 348] on div "No" at bounding box center [784, 343] width 367 height 19
click at [712, 372] on button "Please select..." at bounding box center [784, 368] width 395 height 35
click at [682, 412] on div "Yes" at bounding box center [784, 405] width 367 height 19
click at [676, 470] on input "text" at bounding box center [784, 464] width 395 height 35
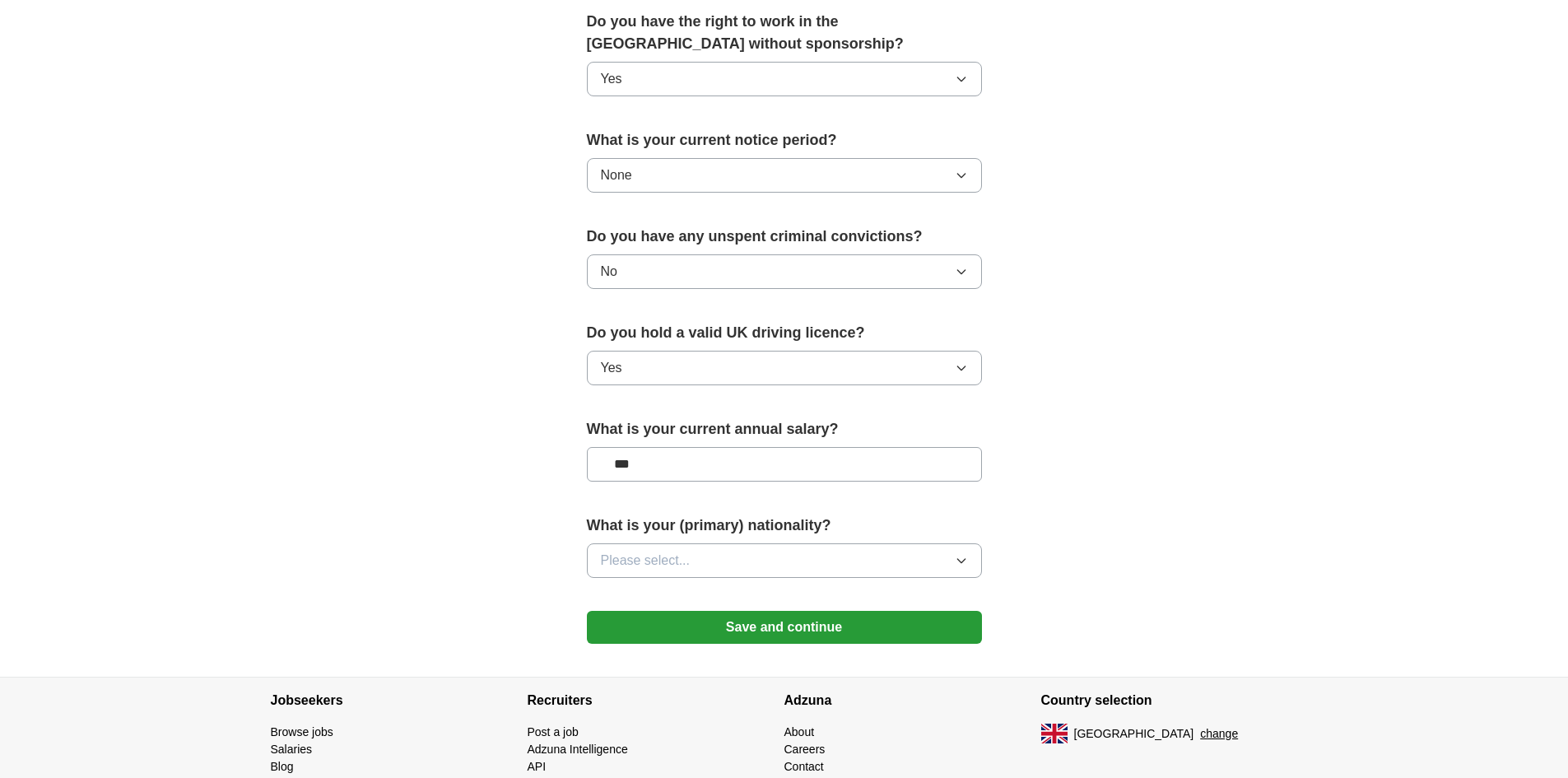
type input "**"
type input "*******"
click at [676, 552] on span "Please select..." at bounding box center [645, 560] width 89 height 19
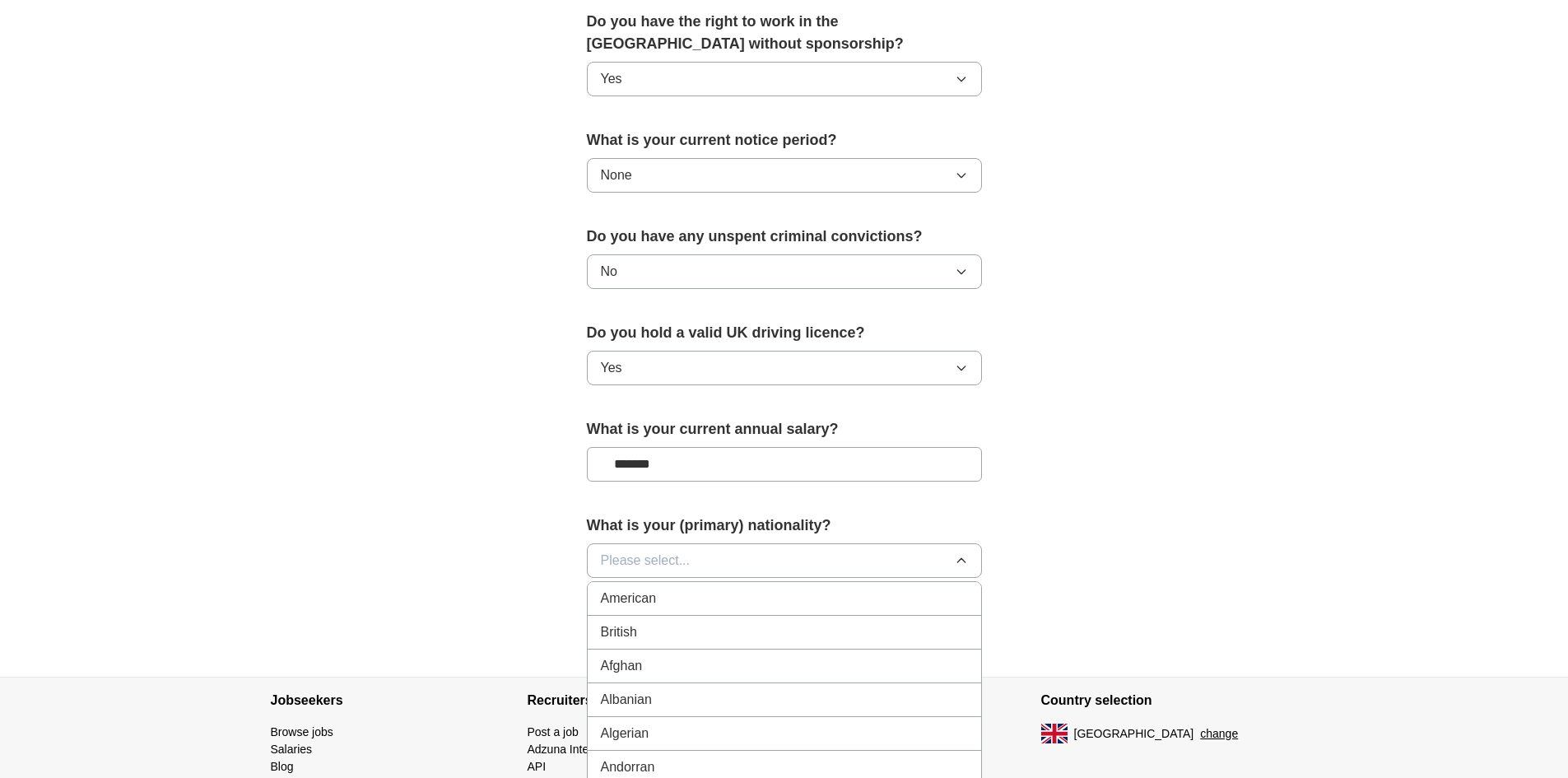
click at [654, 624] on div "British" at bounding box center [784, 632] width 367 height 19
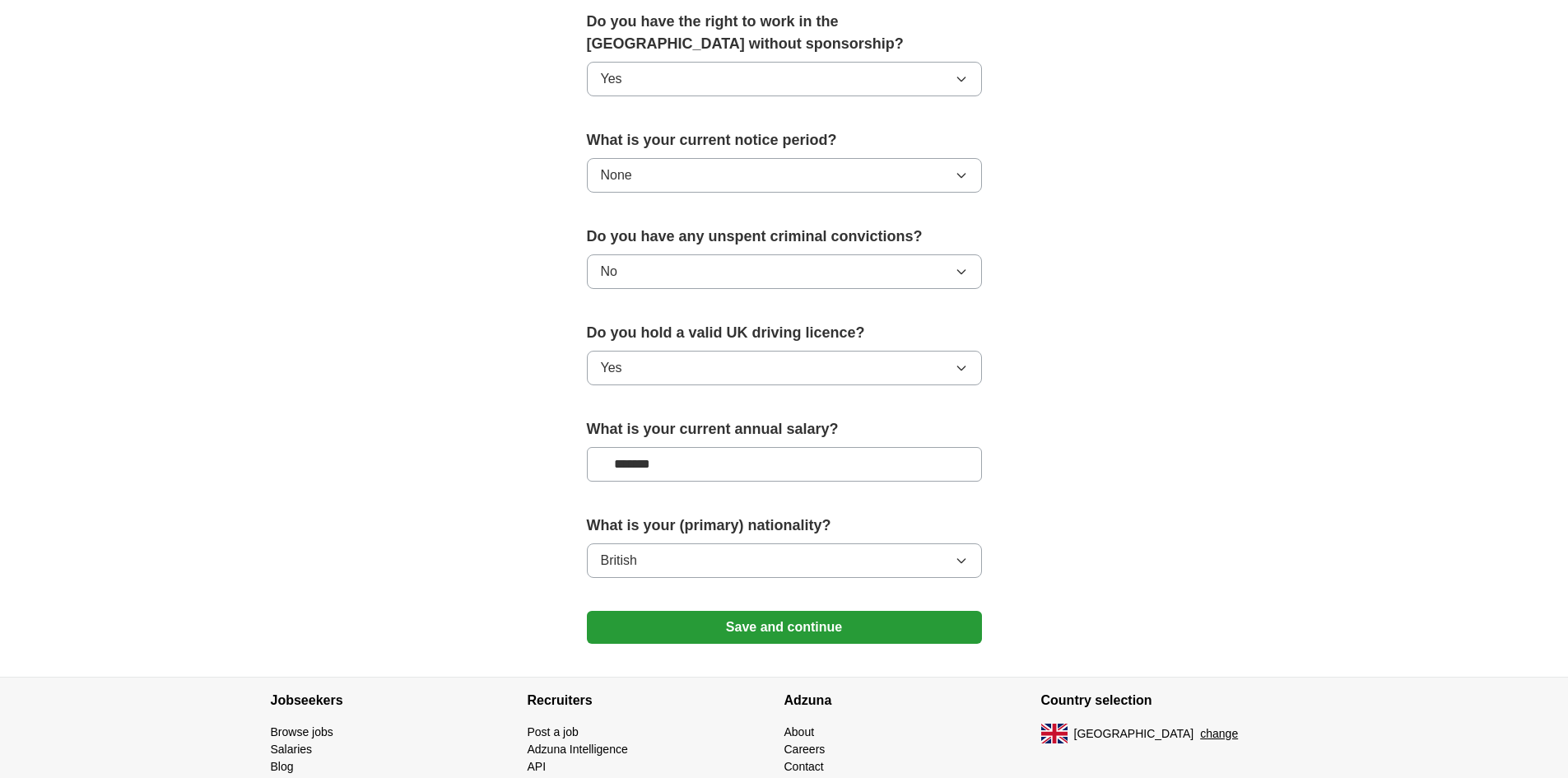
click at [827, 635] on button "Save and continue" at bounding box center [784, 627] width 395 height 33
